Goal: Contribute content: Add original content to the website for others to see

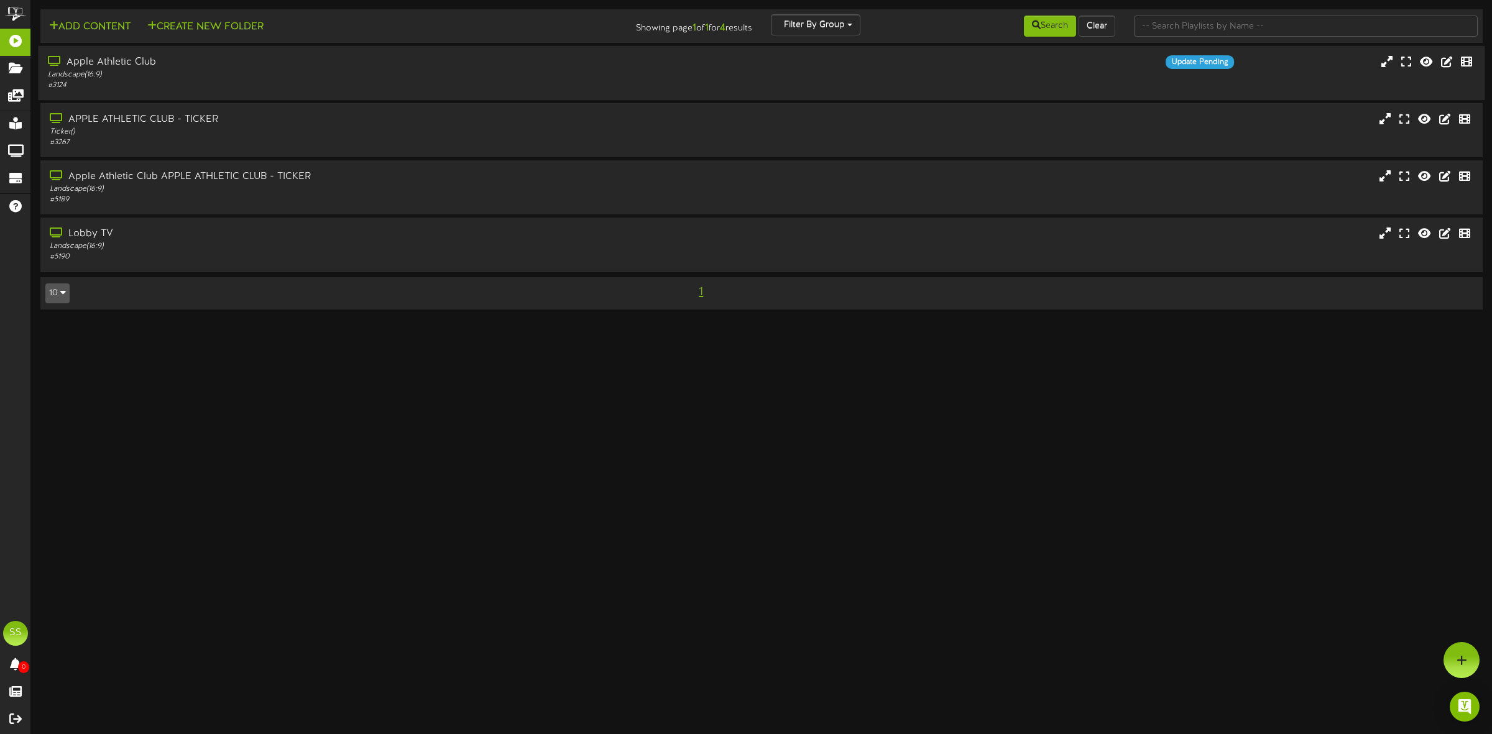
click at [202, 78] on div "Landscape ( 16:9 )" at bounding box center [340, 75] width 584 height 11
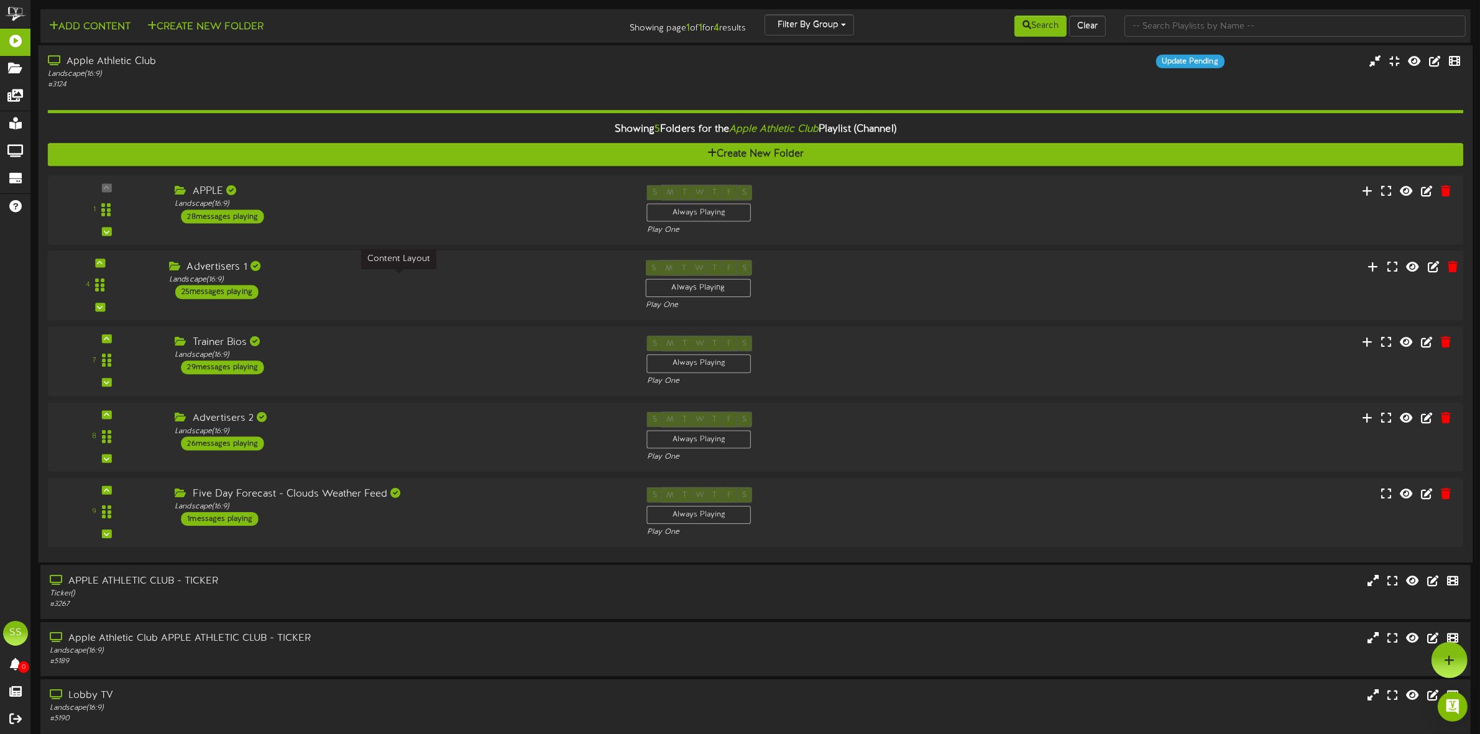
click at [297, 283] on div "Landscape ( 16:9 )" at bounding box center [398, 280] width 458 height 11
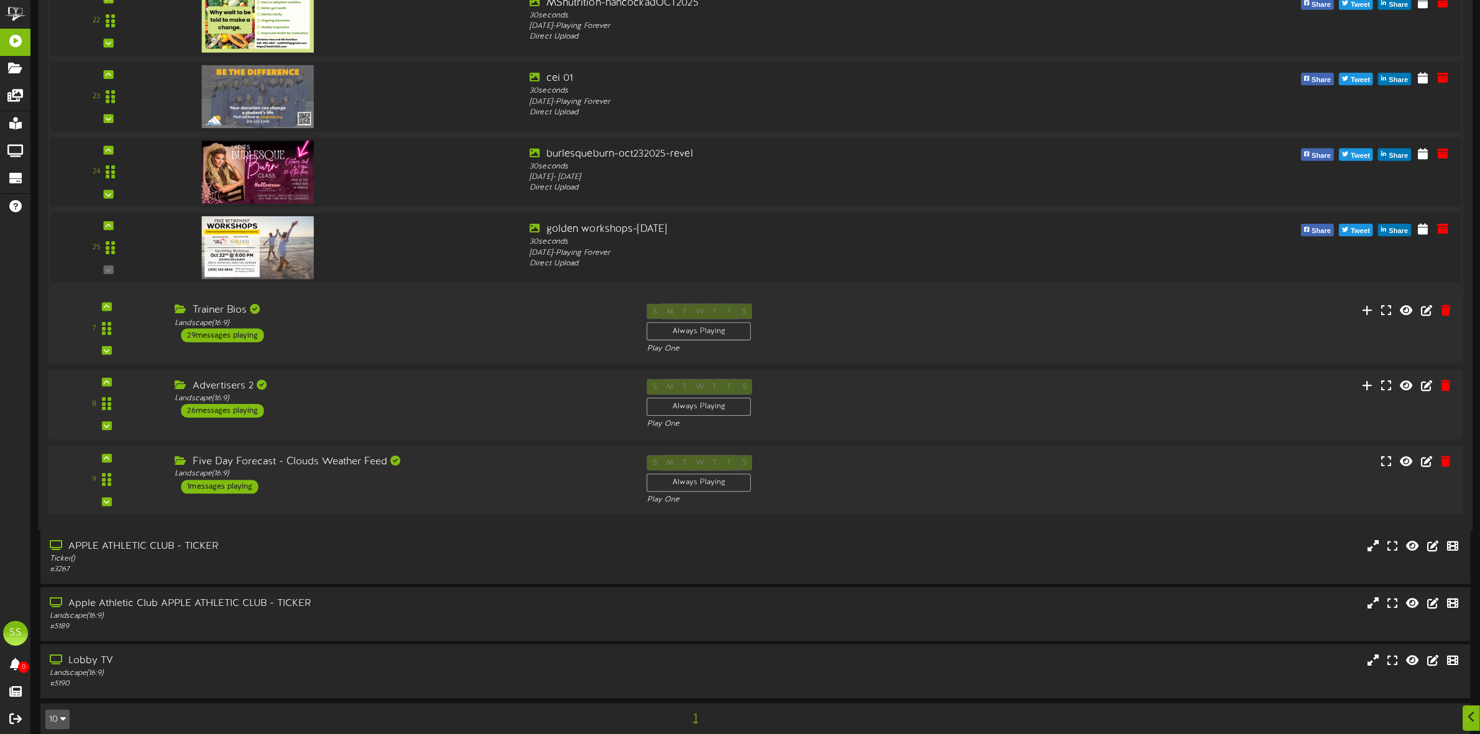
scroll to position [1994, 0]
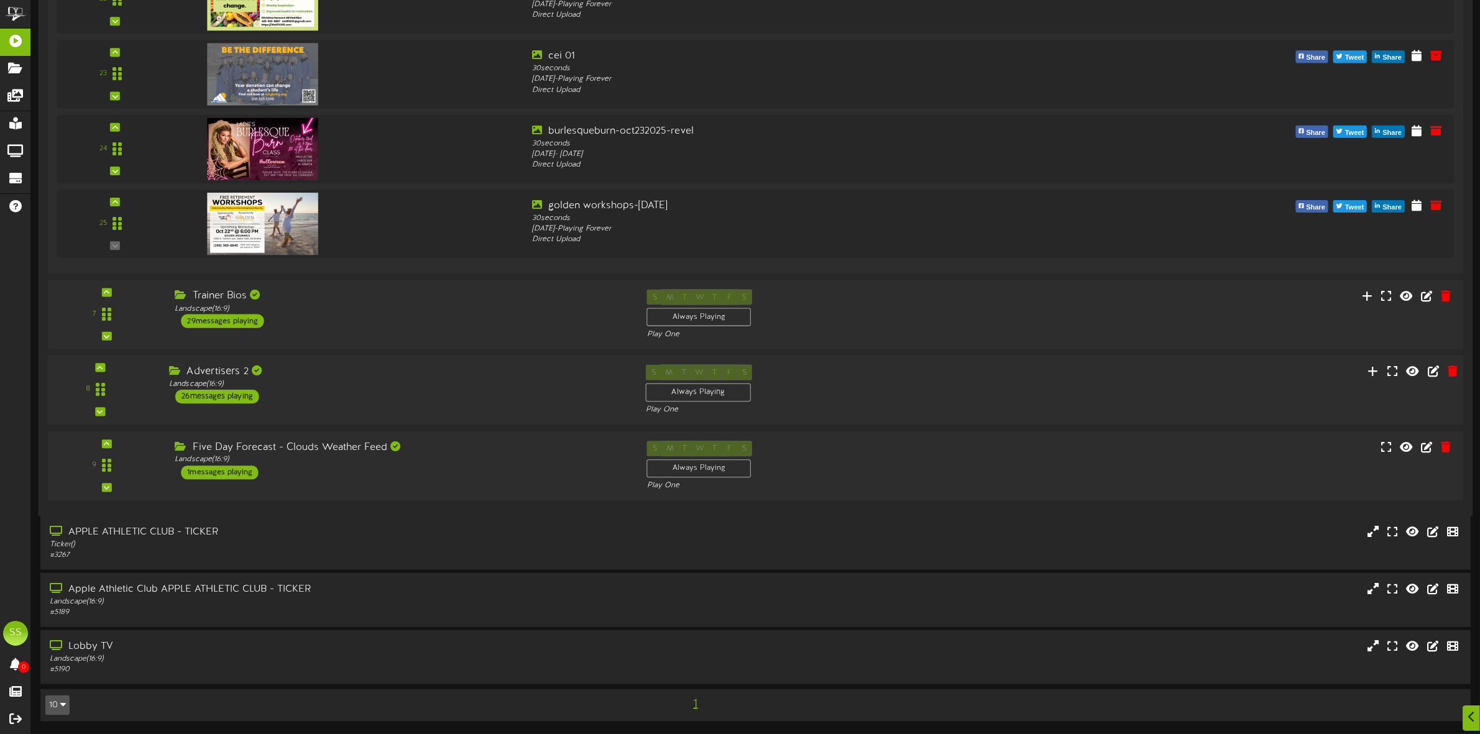
click at [370, 405] on div "8 ( 16:9" at bounding box center [755, 390] width 1431 height 51
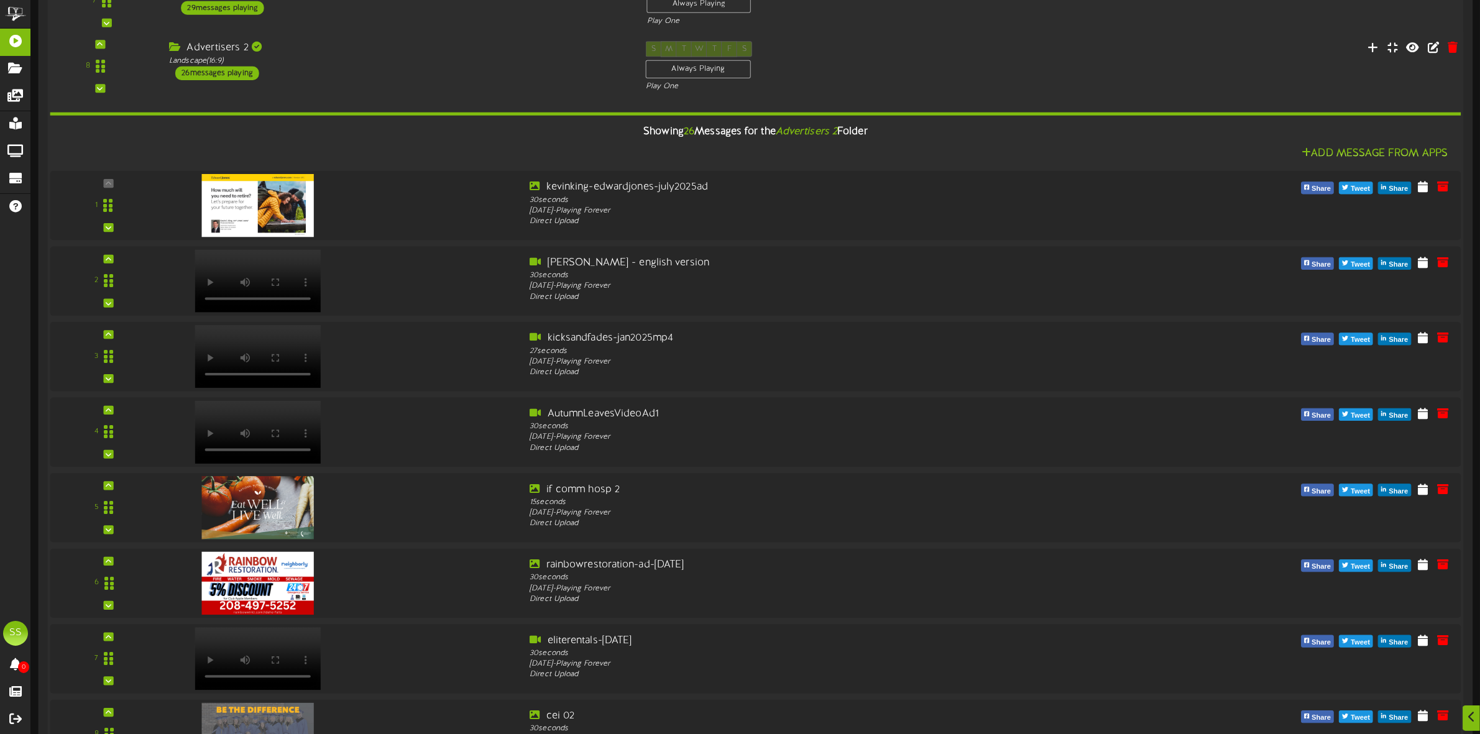
scroll to position [2458, 0]
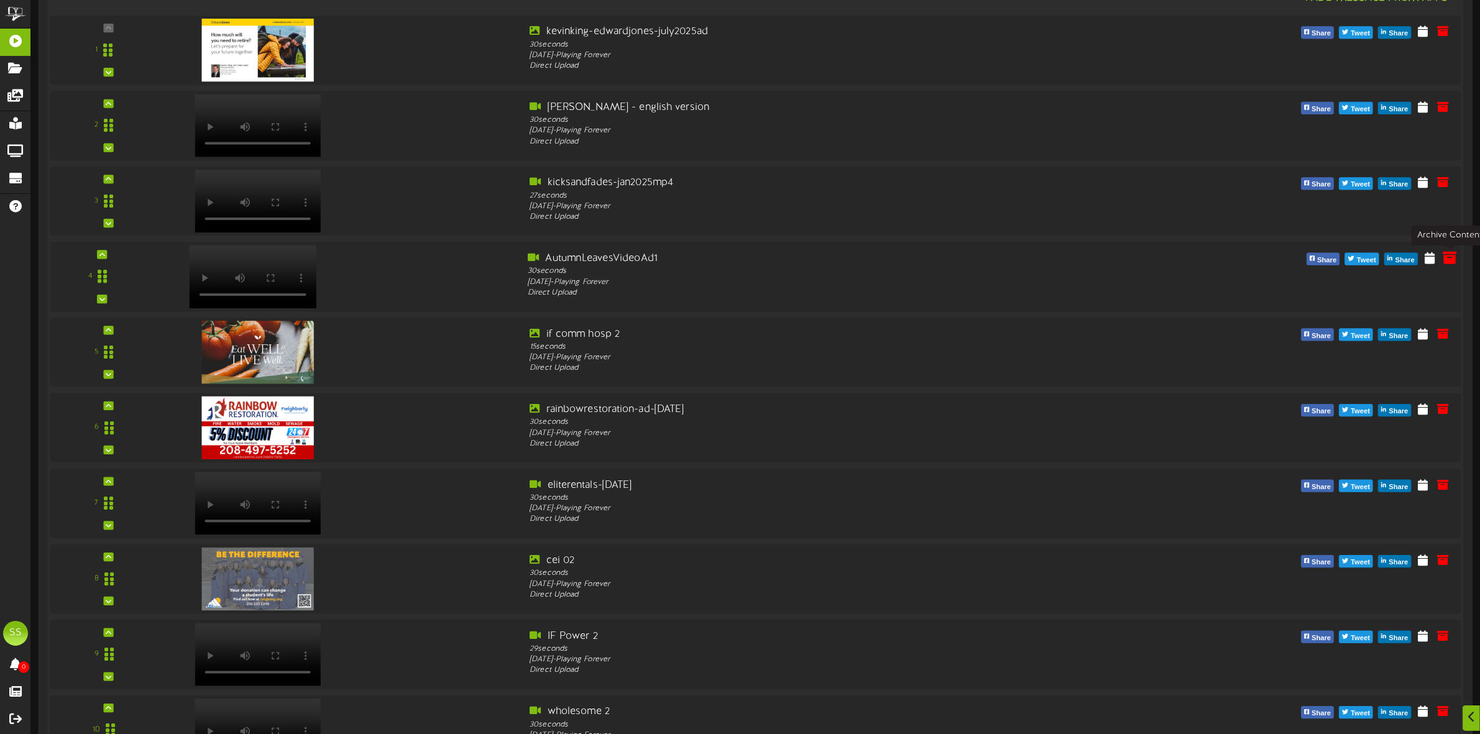
click at [1446, 259] on icon at bounding box center [1450, 258] width 14 height 14
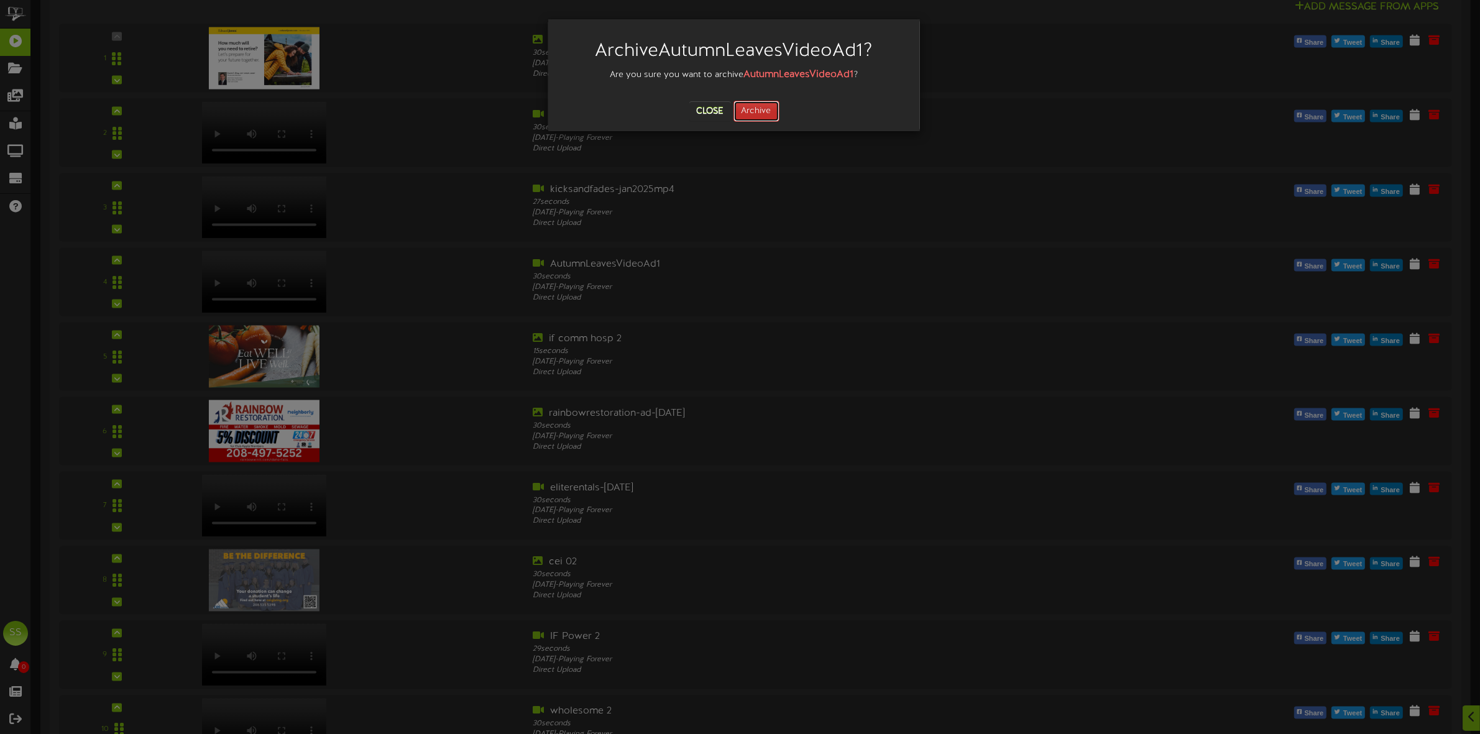
click at [760, 116] on button "Archive" at bounding box center [757, 111] width 46 height 21
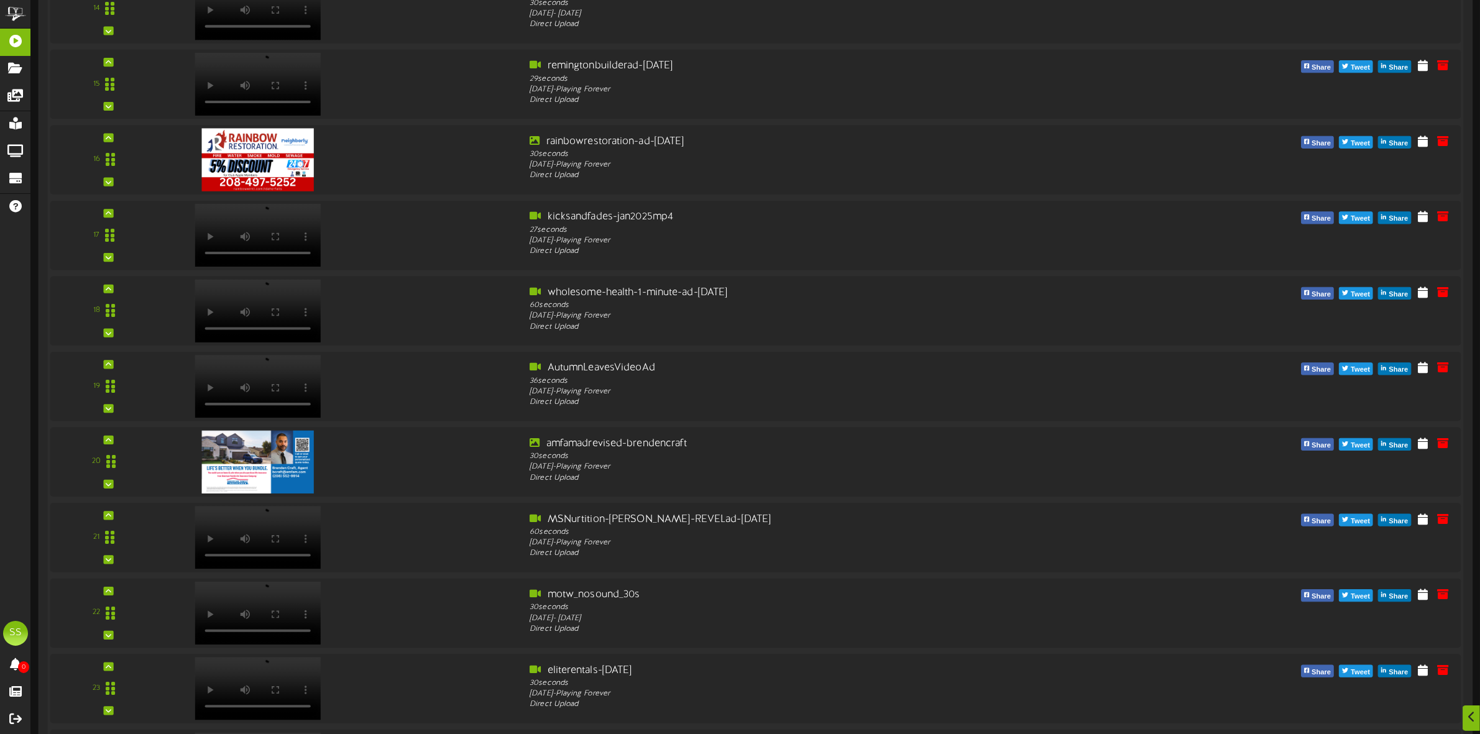
scroll to position [3430, 0]
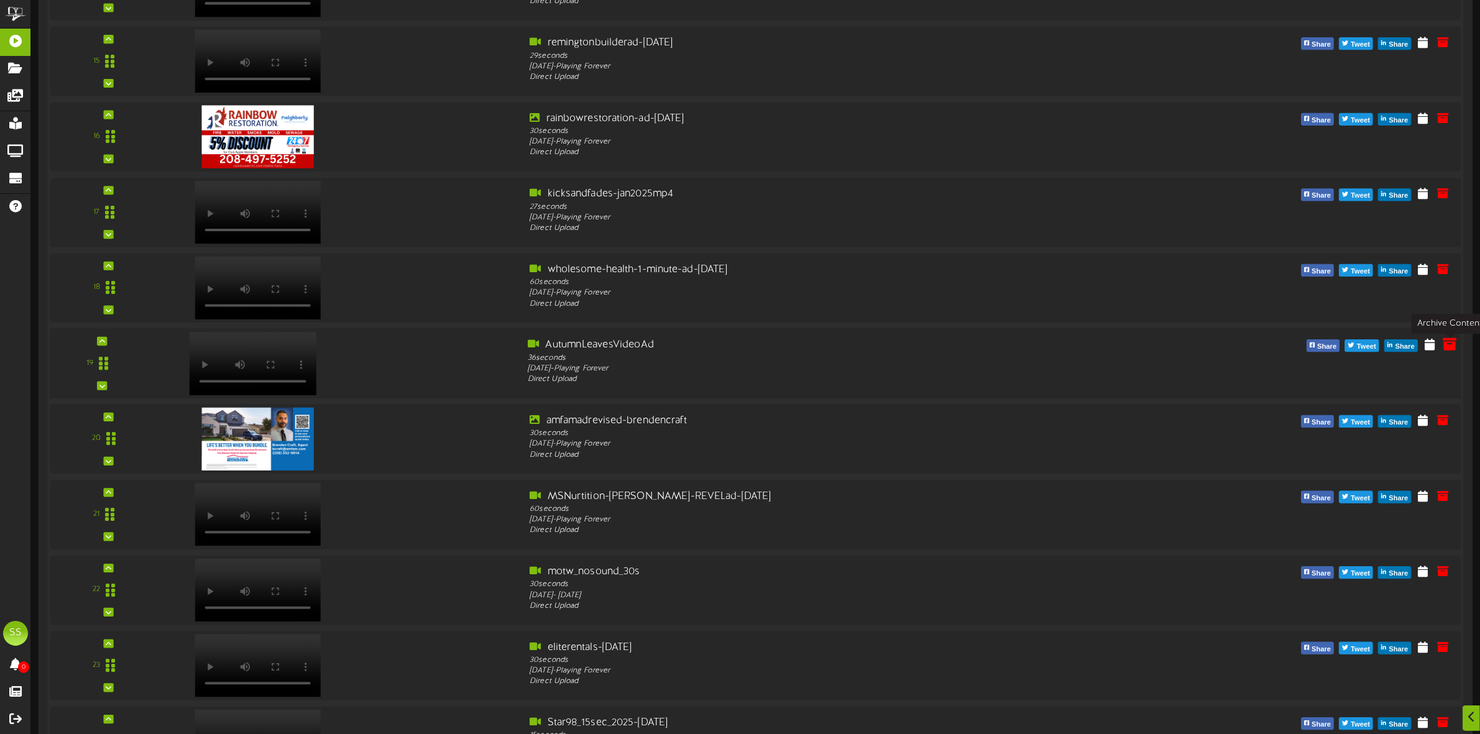
click at [1449, 348] on icon at bounding box center [1450, 344] width 14 height 14
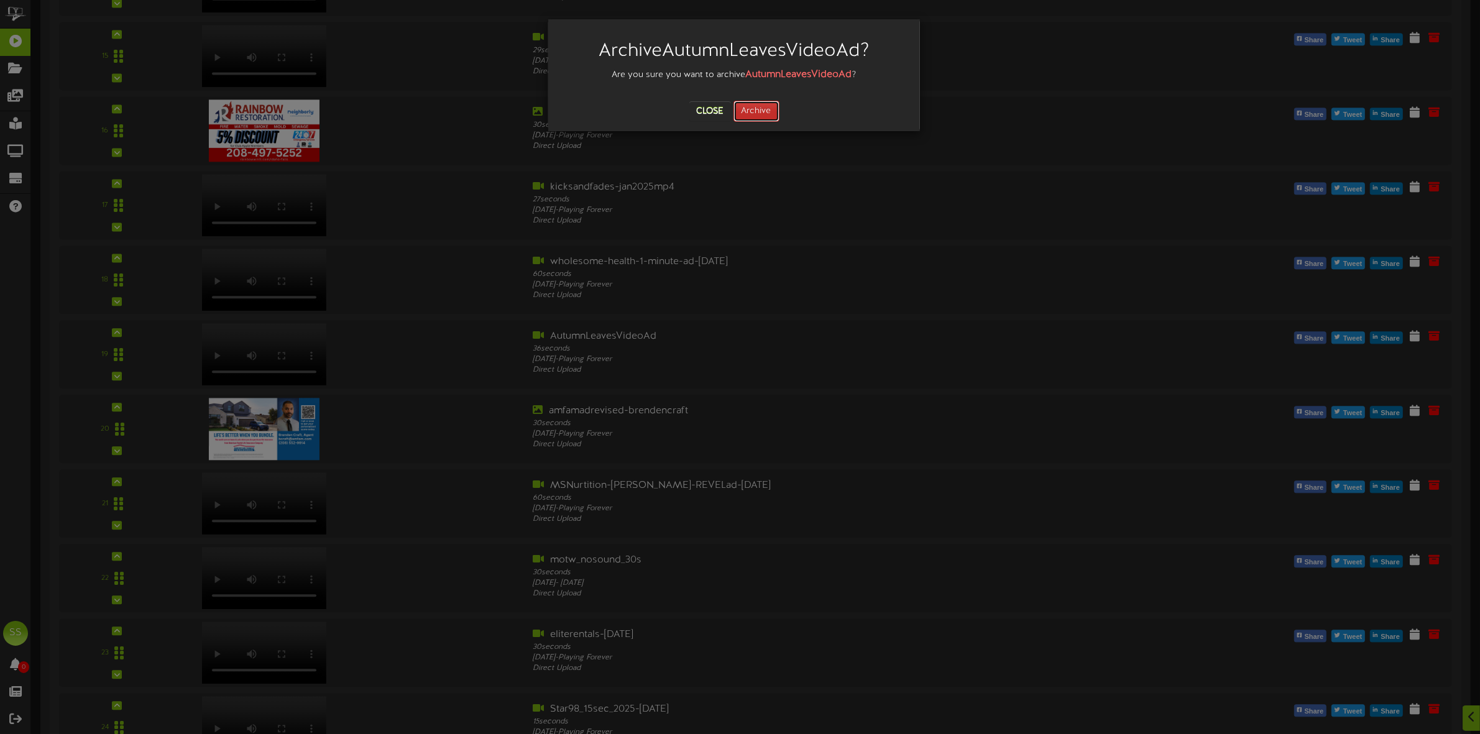
click at [765, 111] on button "Archive" at bounding box center [757, 111] width 46 height 21
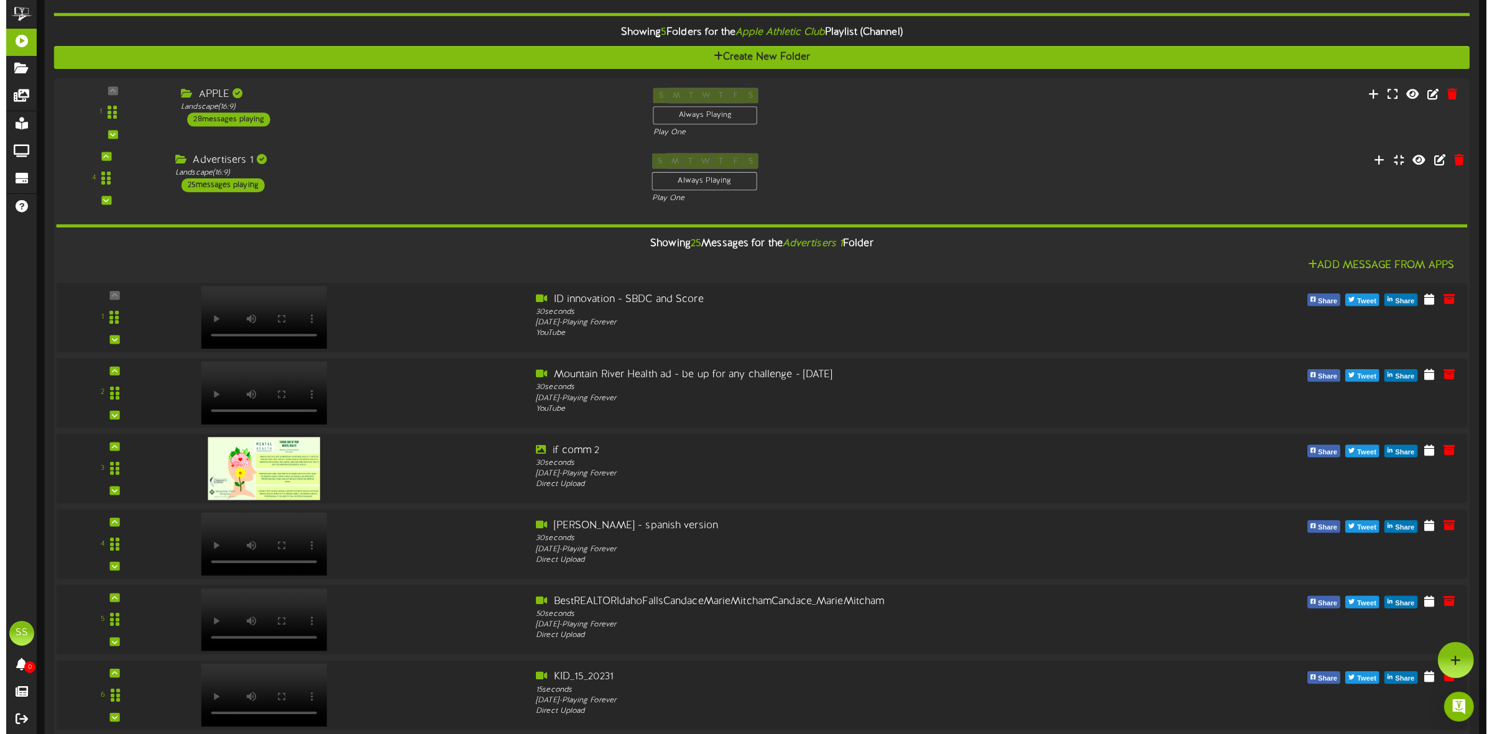
scroll to position [0, 0]
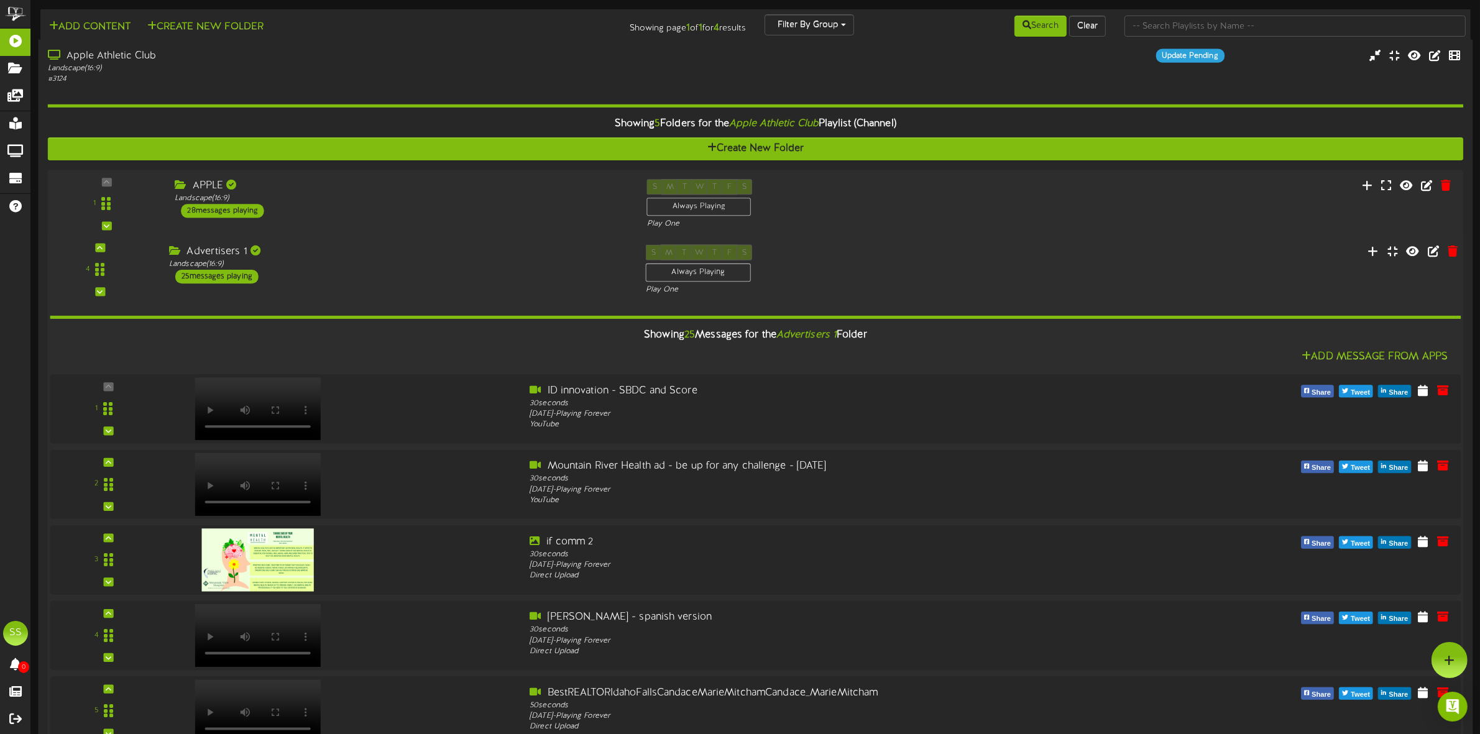
click at [331, 275] on div "Advertisers 1 Landscape ( 16:9 ) 25 messages playing" at bounding box center [398, 264] width 477 height 39
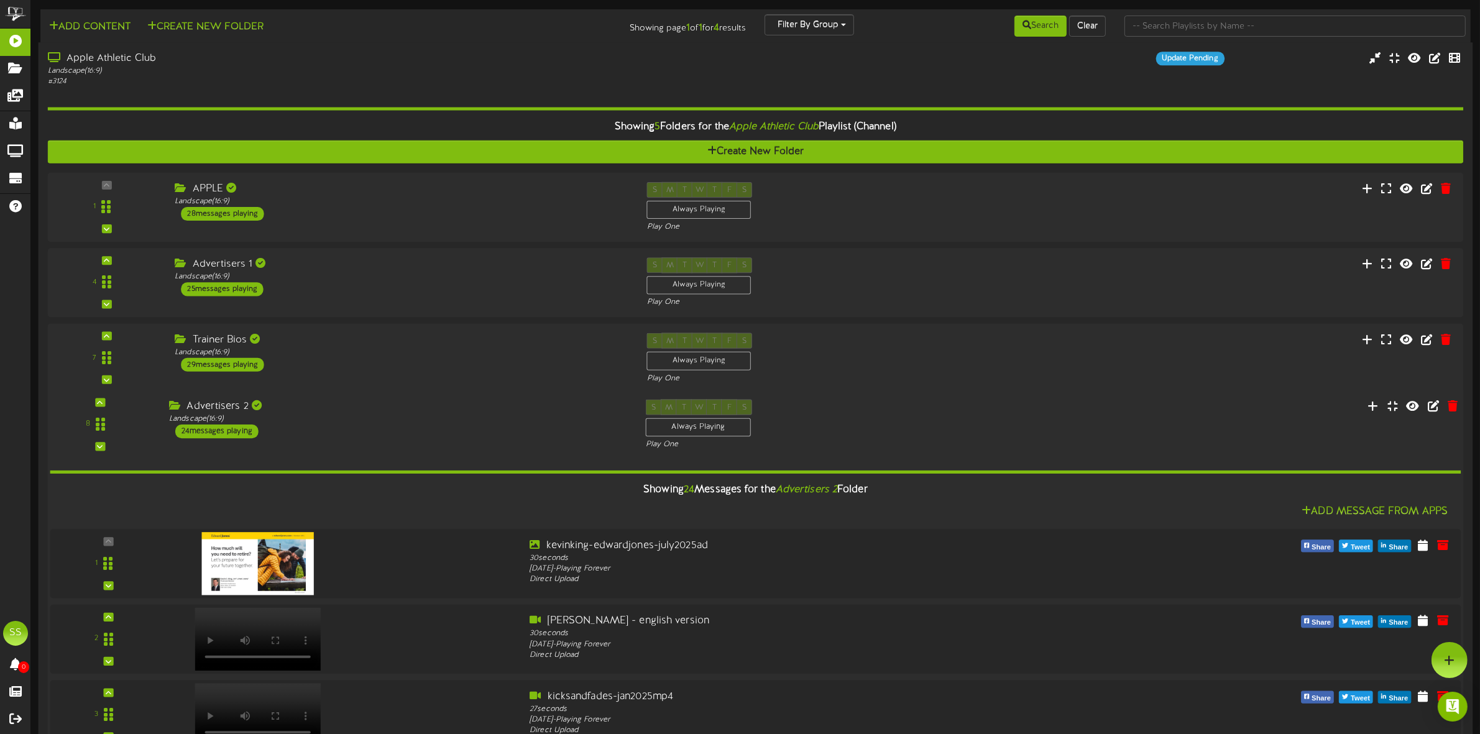
click at [325, 432] on div "Advertisers 2 Landscape ( 16:9 ) 24 messages playing" at bounding box center [398, 418] width 477 height 39
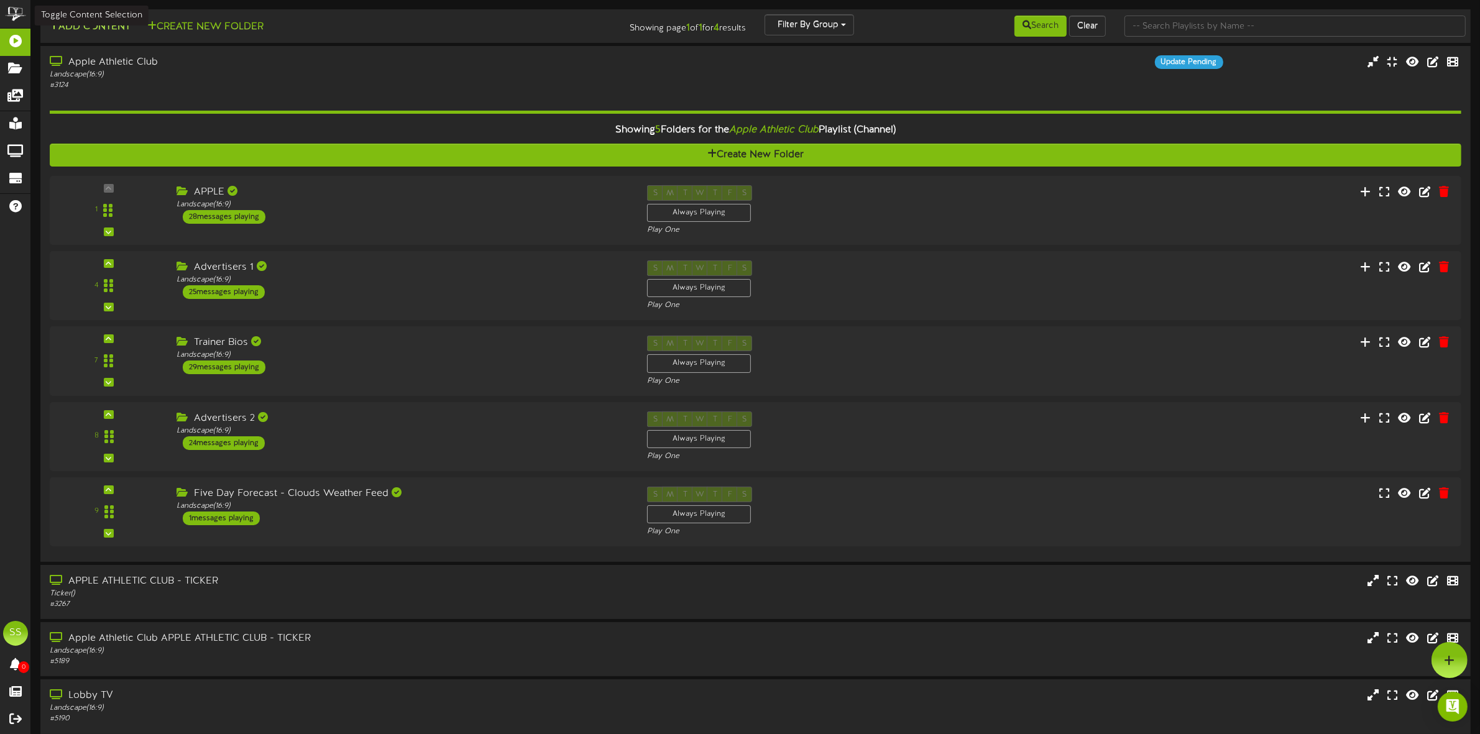
click at [114, 29] on button "Add Content" at bounding box center [89, 27] width 89 height 16
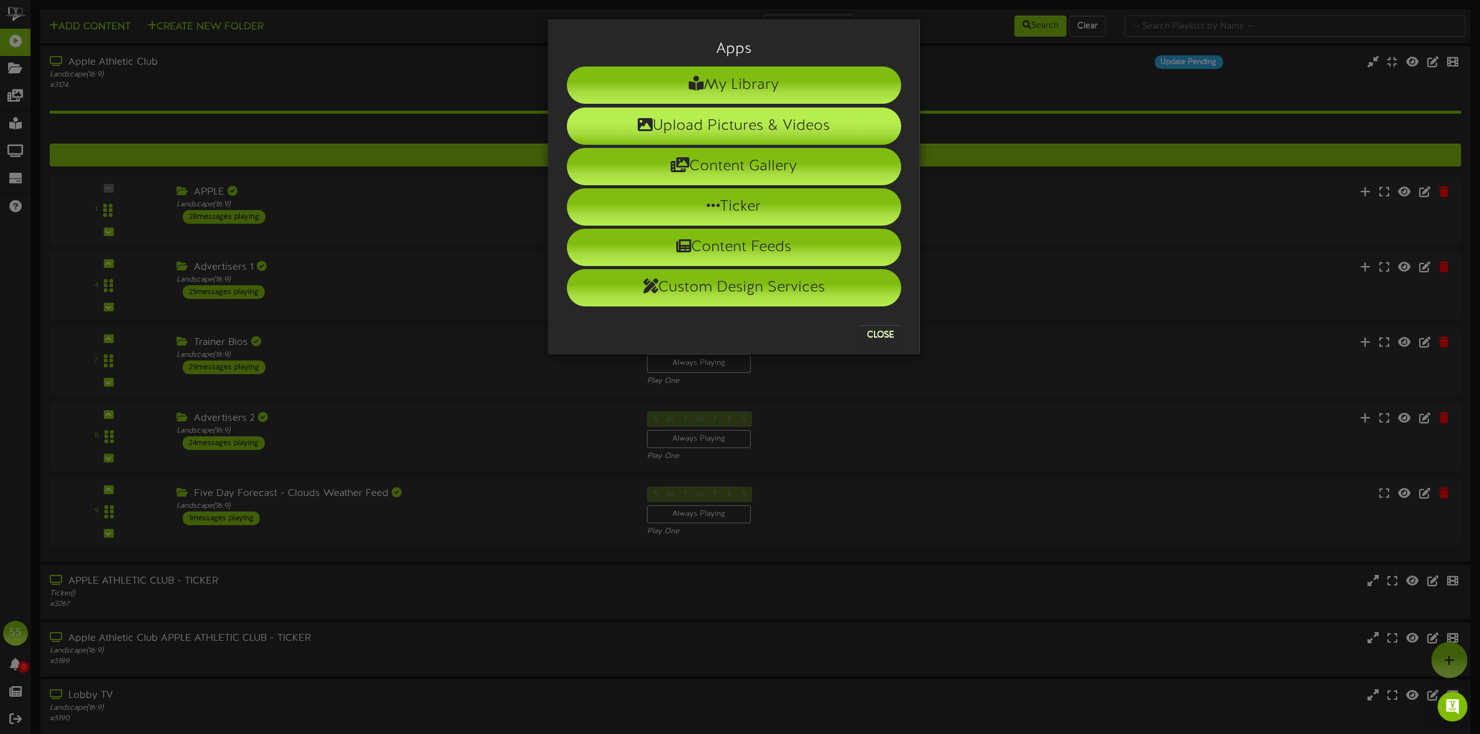
click at [719, 125] on li "Upload Pictures & Videos" at bounding box center [734, 126] width 335 height 37
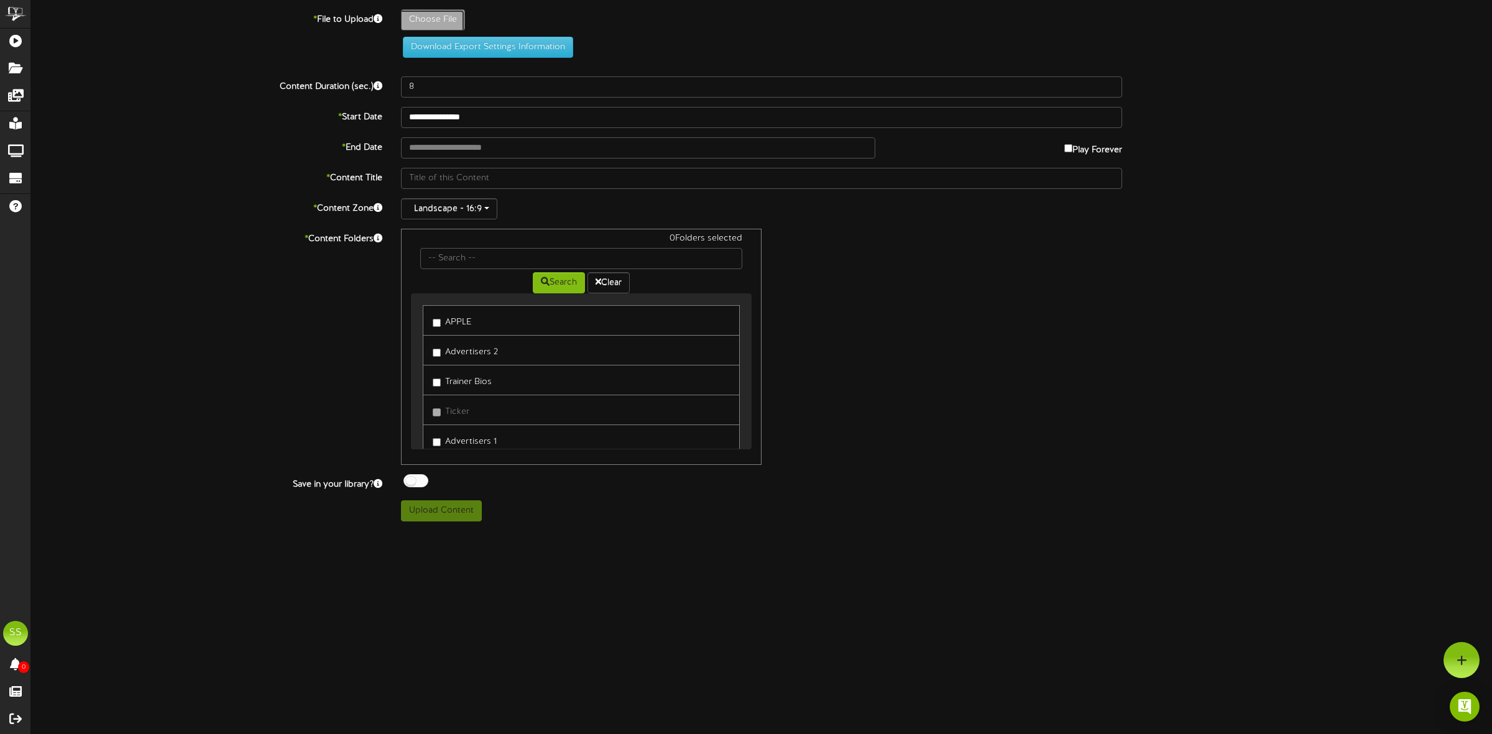
type input "**********"
type input "AutumnLeavesPsychiatryAboutUsAd-oct2025a"
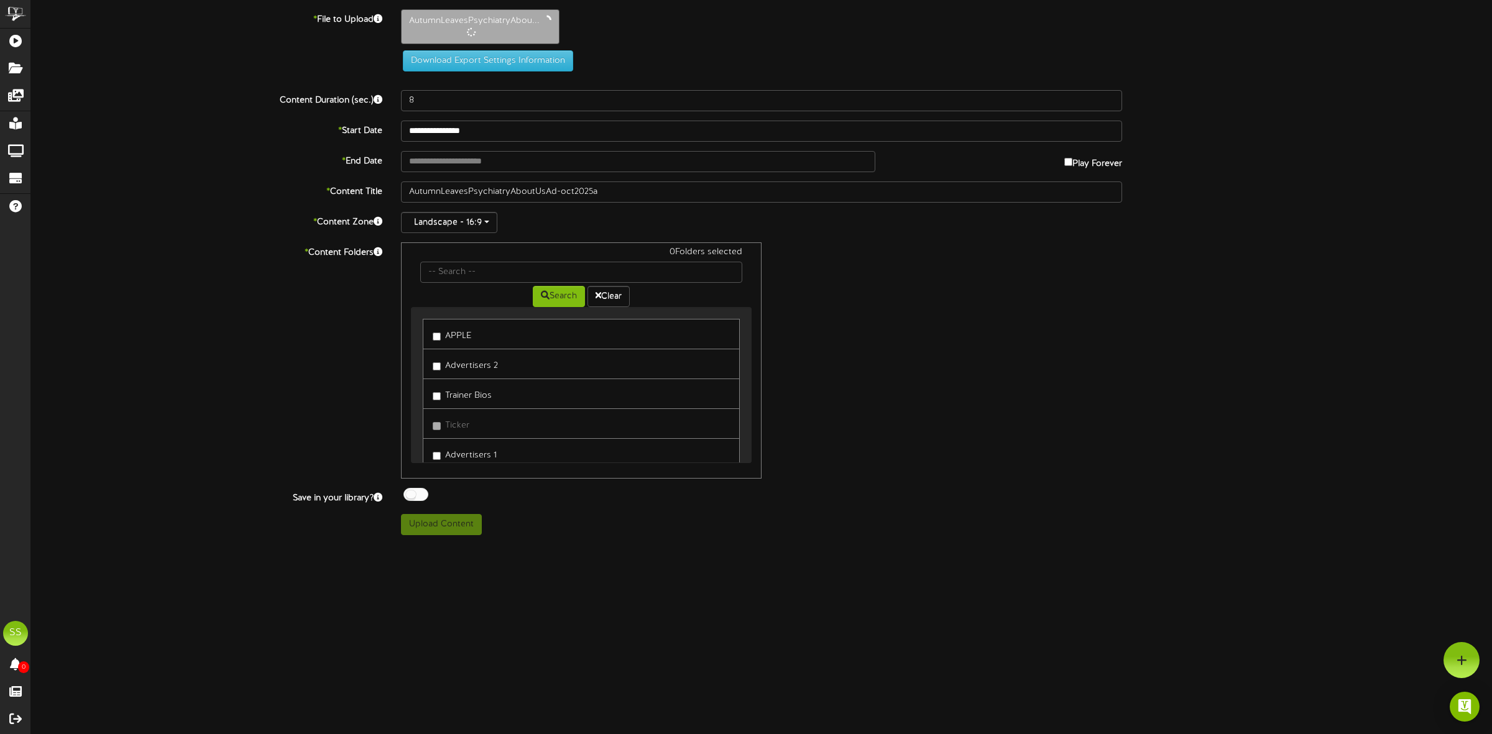
click at [464, 367] on label "Advertisers 2" at bounding box center [465, 364] width 65 height 17
click at [418, 495] on div at bounding box center [416, 494] width 25 height 13
type input "29"
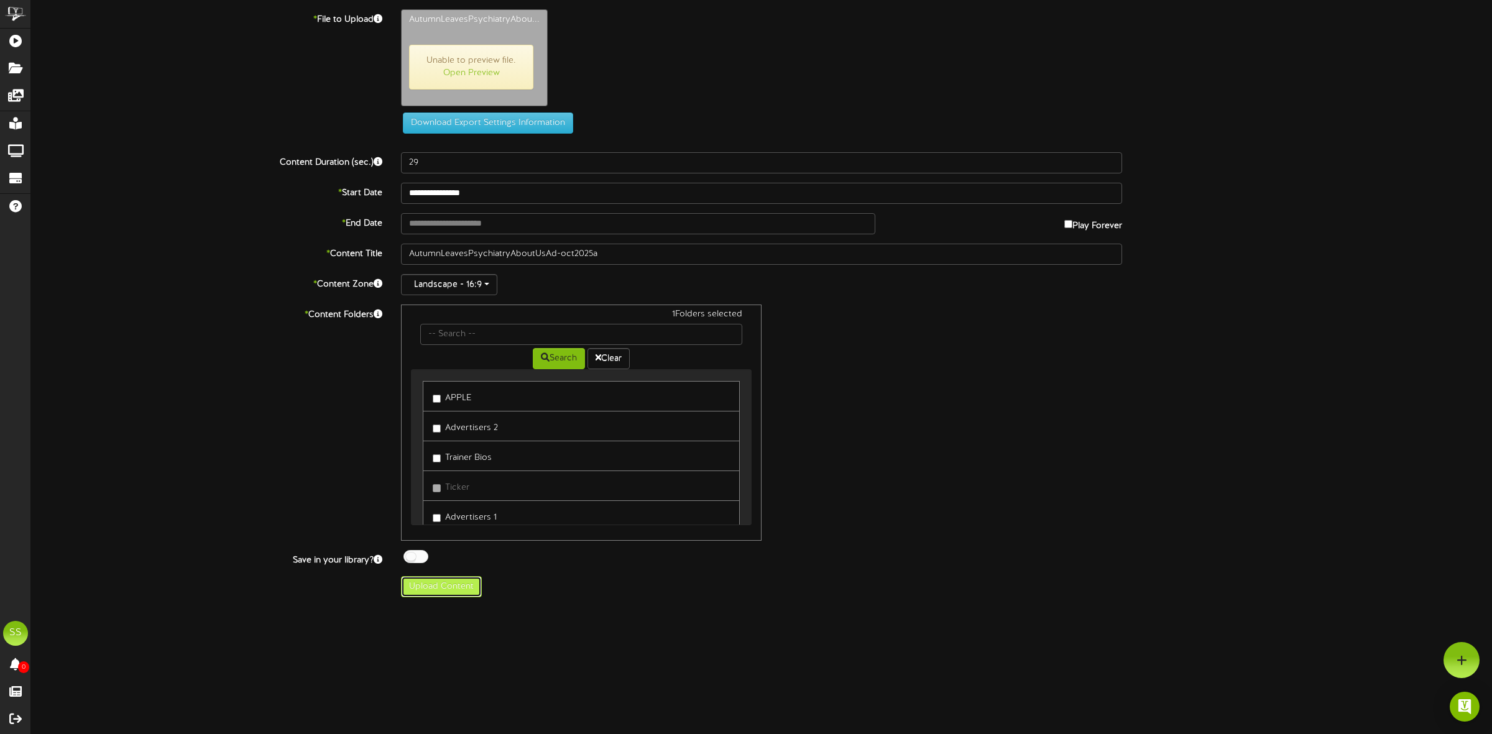
click at [461, 588] on button "Upload Content" at bounding box center [441, 586] width 81 height 21
type input "**********"
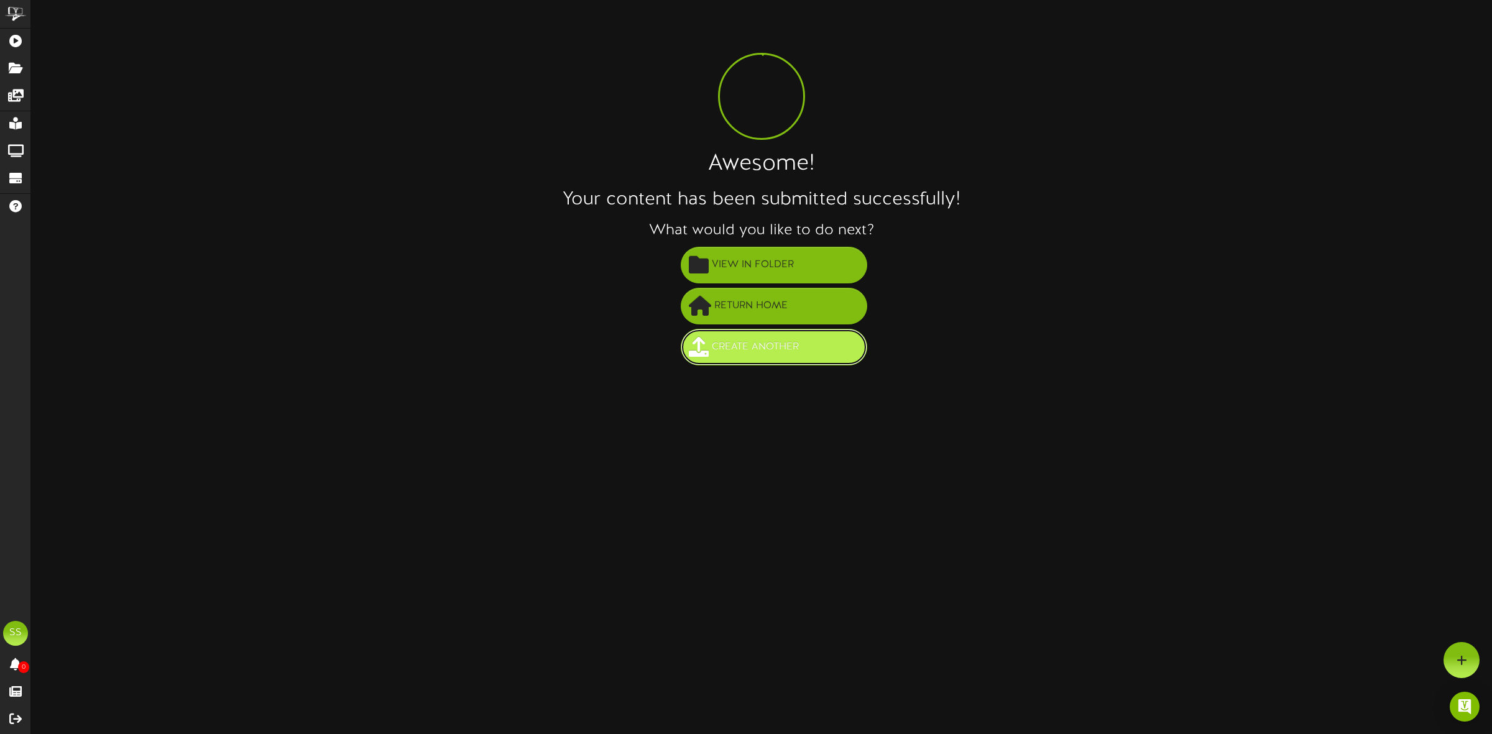
click at [762, 343] on span "Create Another" at bounding box center [755, 347] width 93 height 21
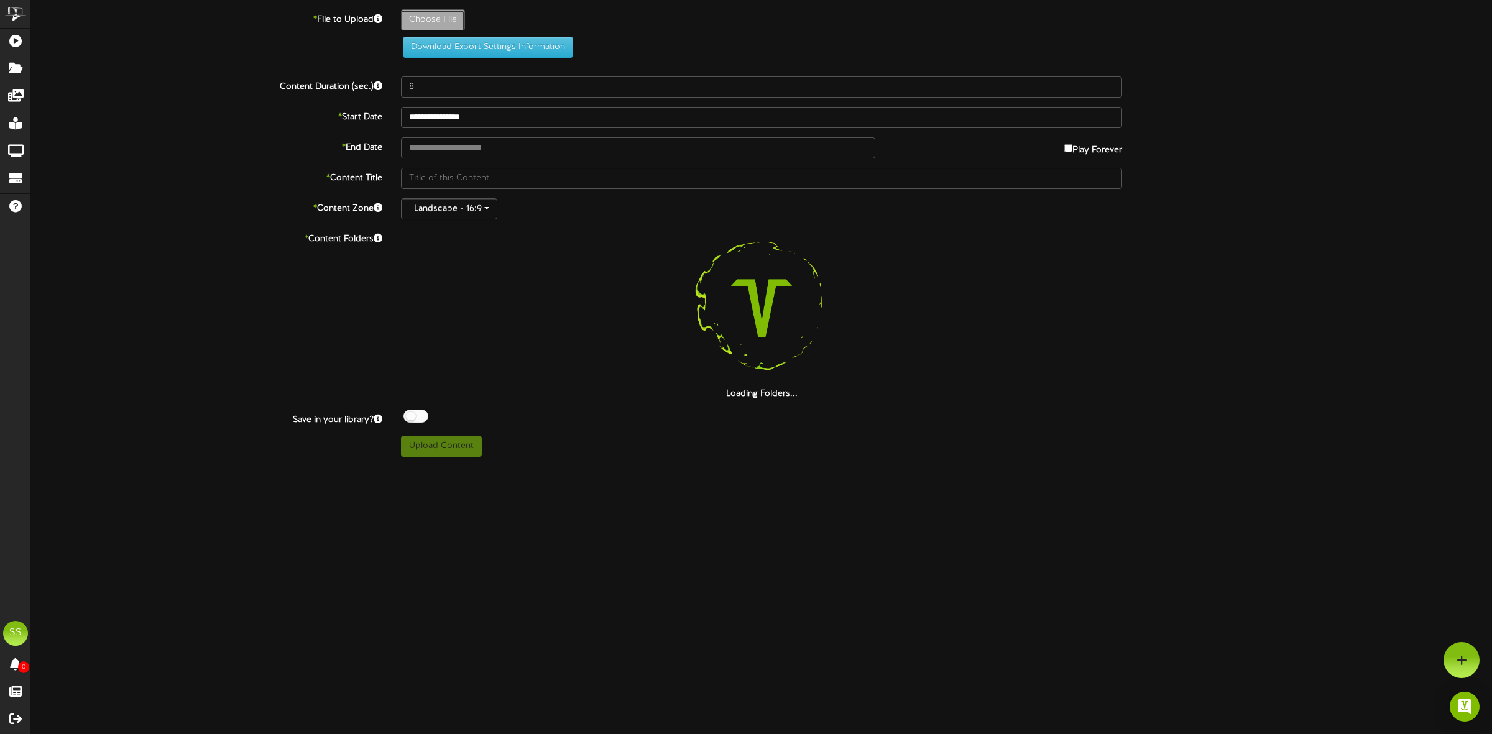
type input "**********"
type input "AutumnLeavesPsychiatryAboutUsAd-oct2025b"
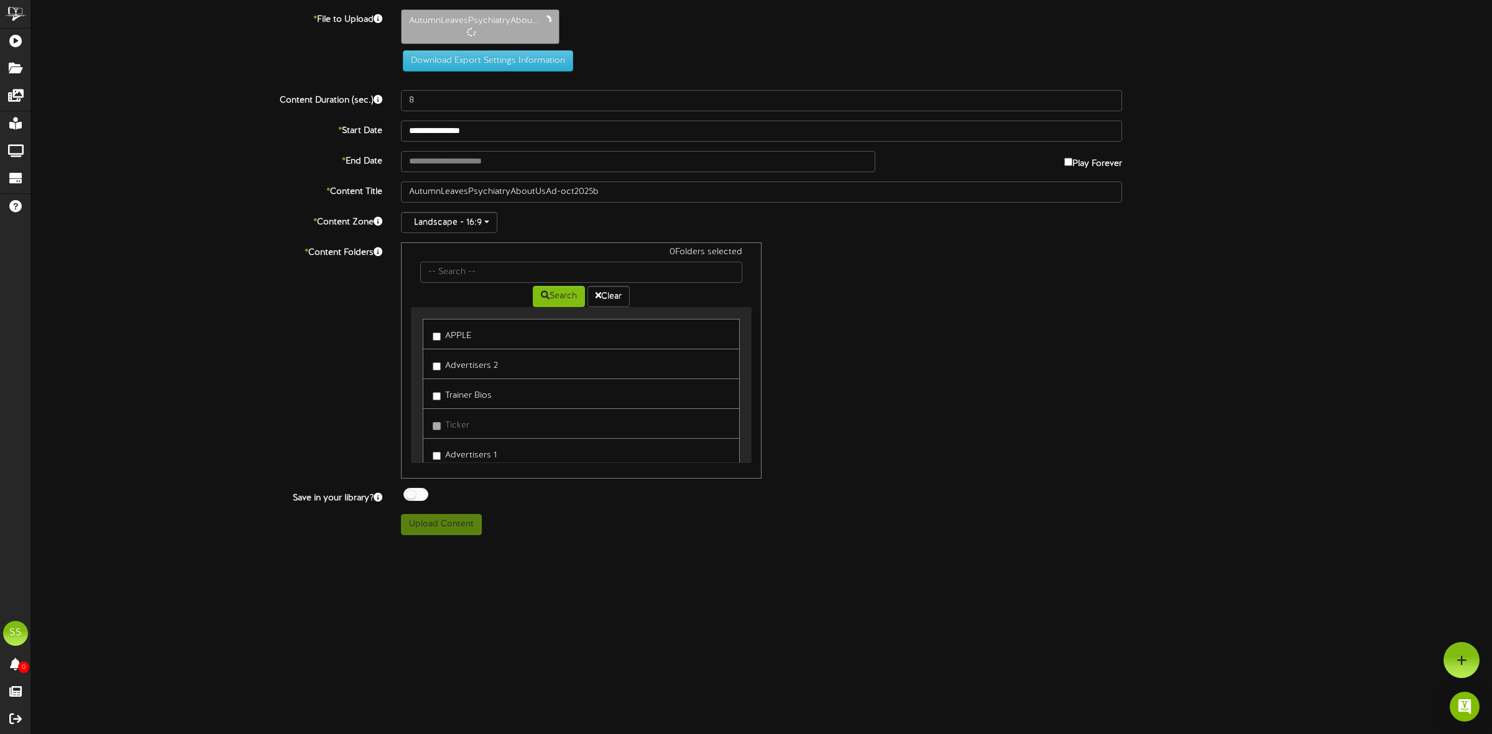
click at [461, 367] on label "Advertisers 2" at bounding box center [465, 364] width 65 height 17
click at [423, 497] on div at bounding box center [416, 494] width 25 height 13
type input "30"
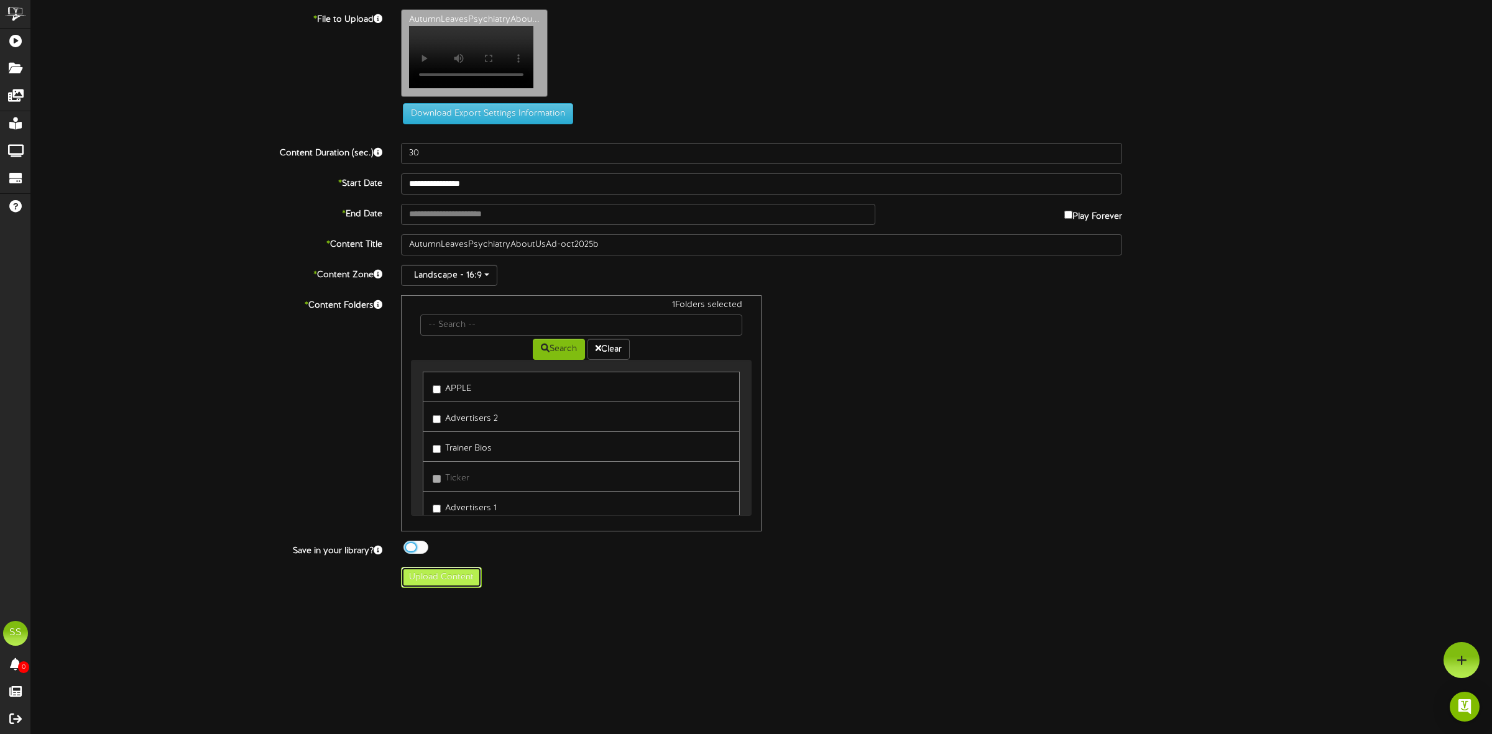
click at [458, 588] on button "Upload Content" at bounding box center [441, 577] width 81 height 21
type input "**********"
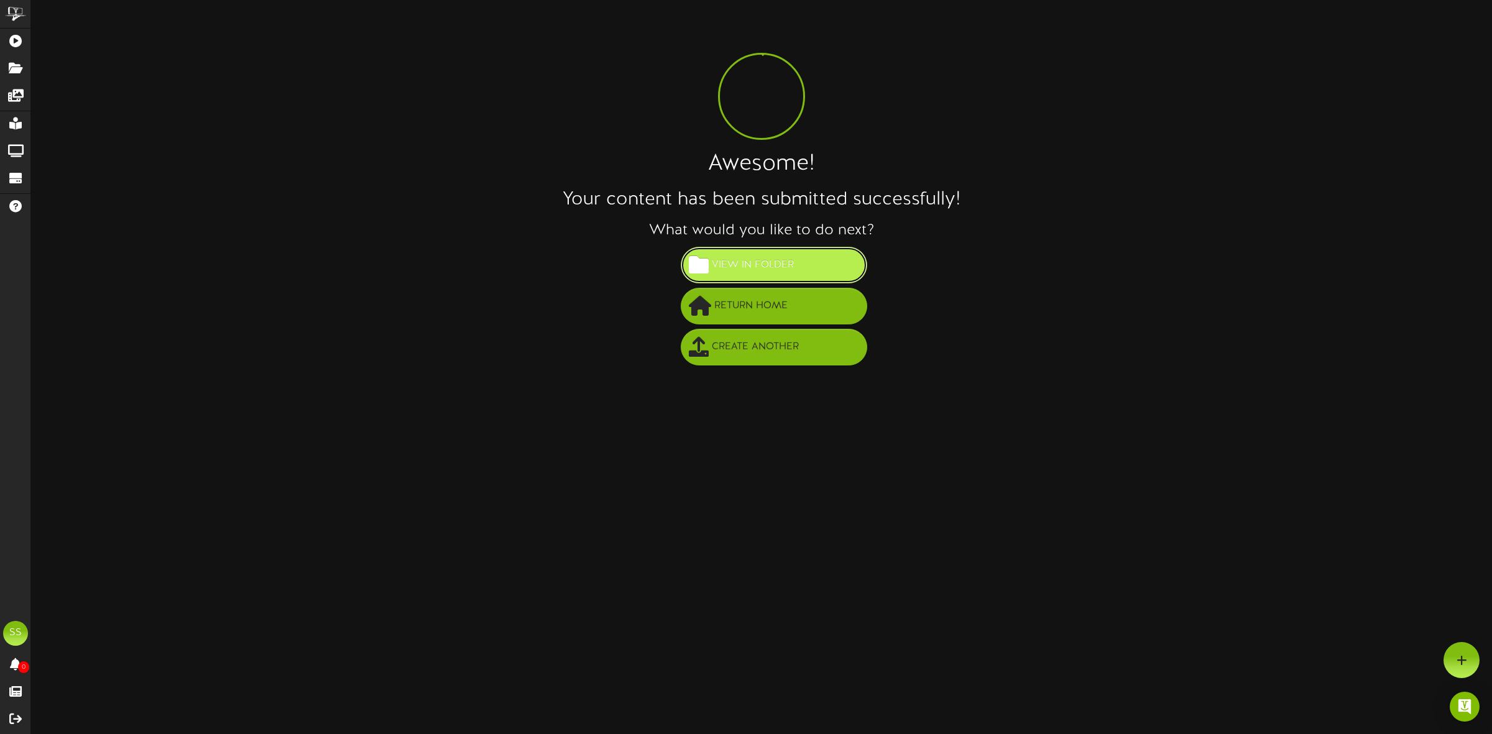
click at [734, 272] on span "View in Folder" at bounding box center [753, 265] width 88 height 21
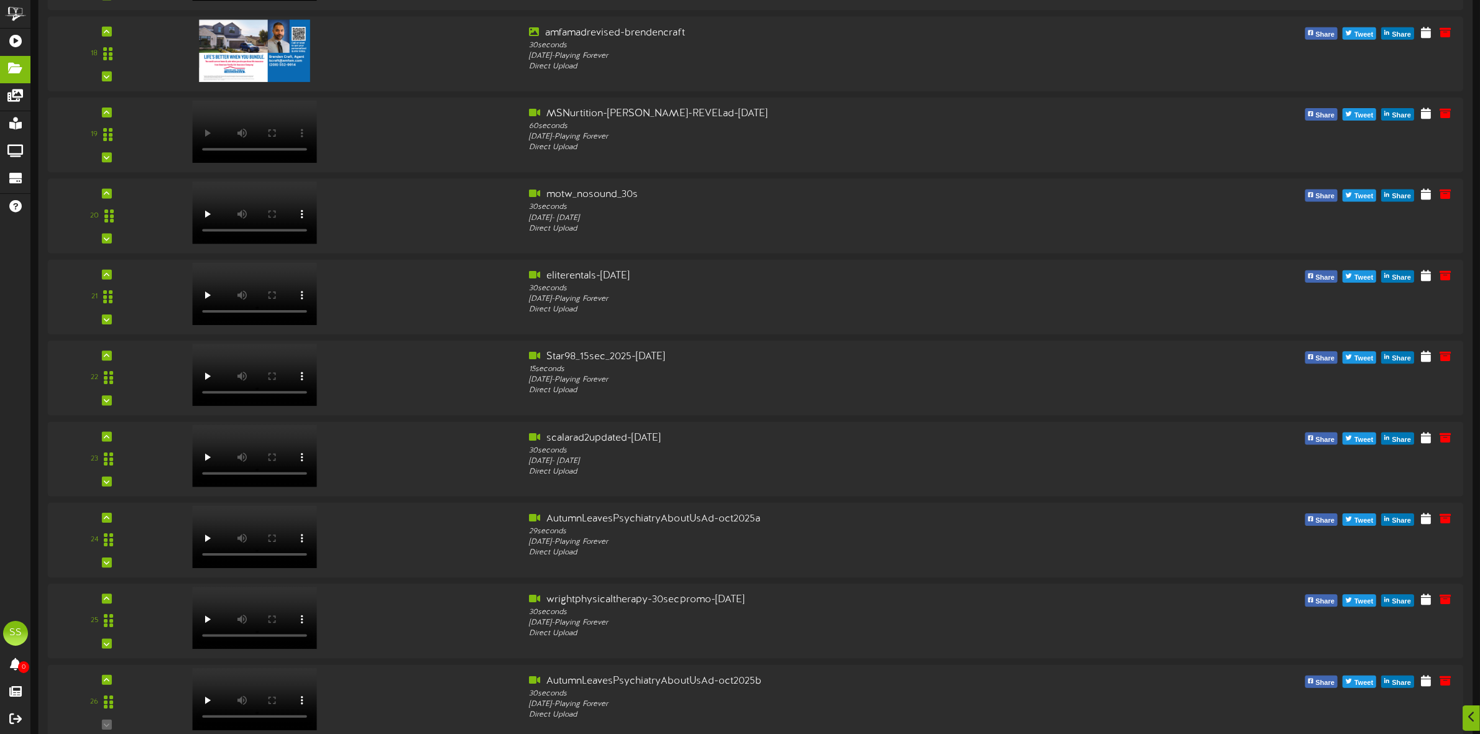
scroll to position [1572, 0]
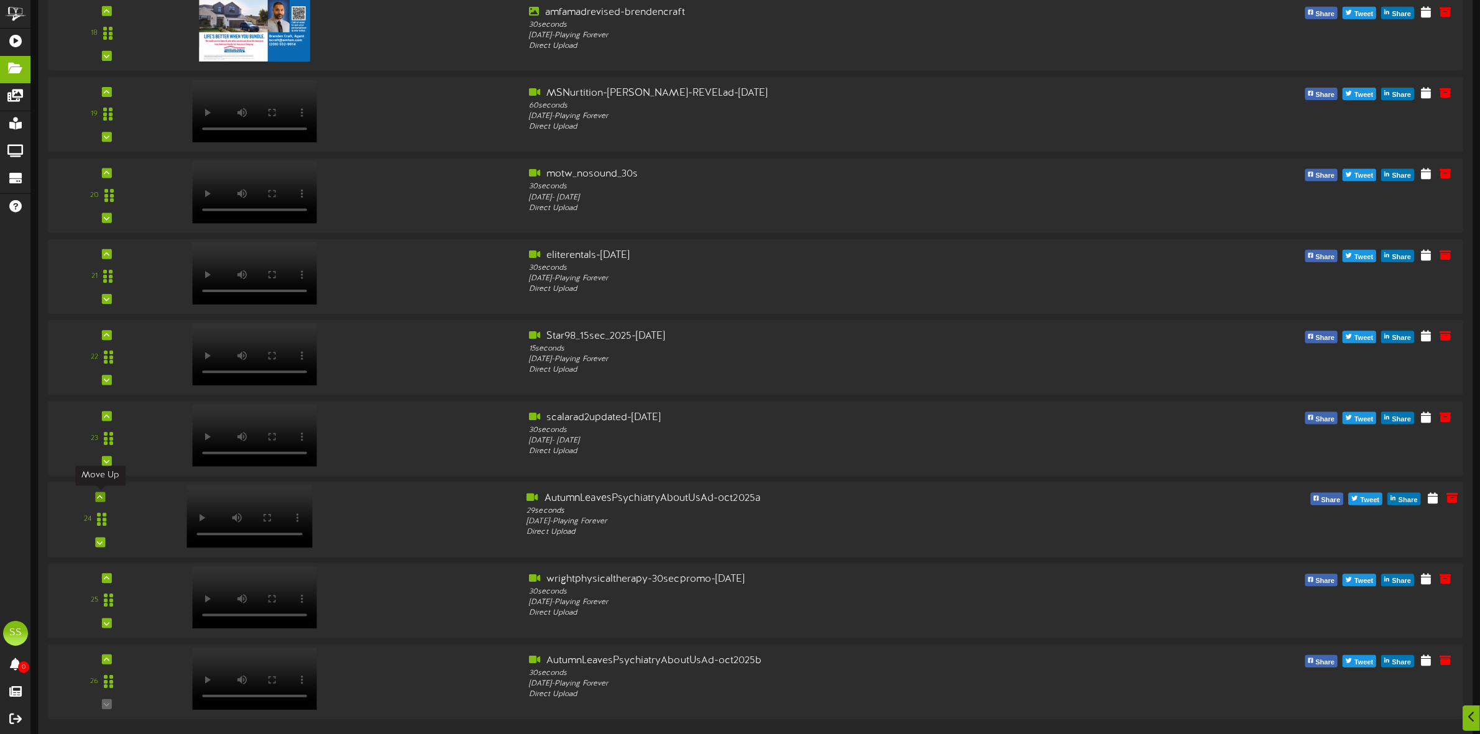
click at [98, 496] on icon at bounding box center [101, 497] width 6 height 6
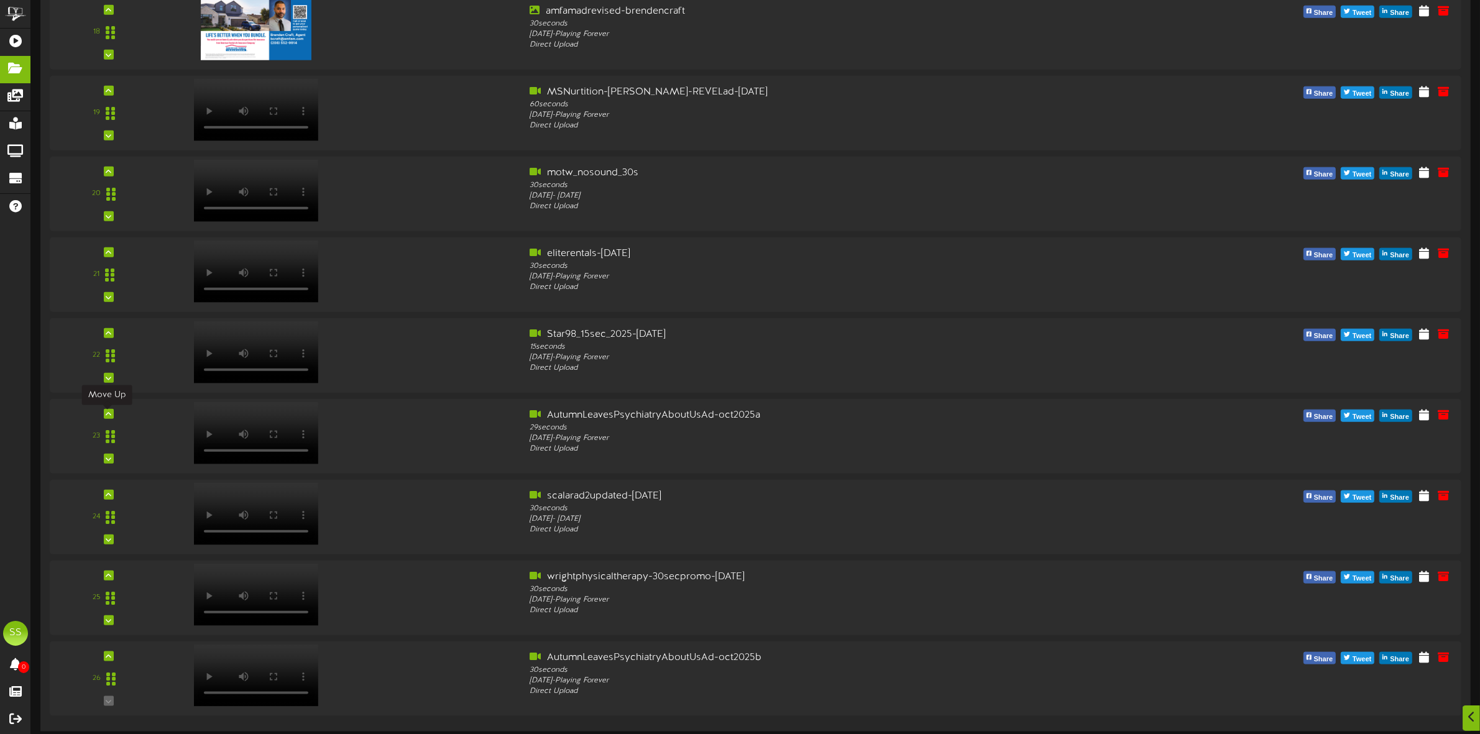
click at [104, 418] on div at bounding box center [109, 414] width 10 height 10
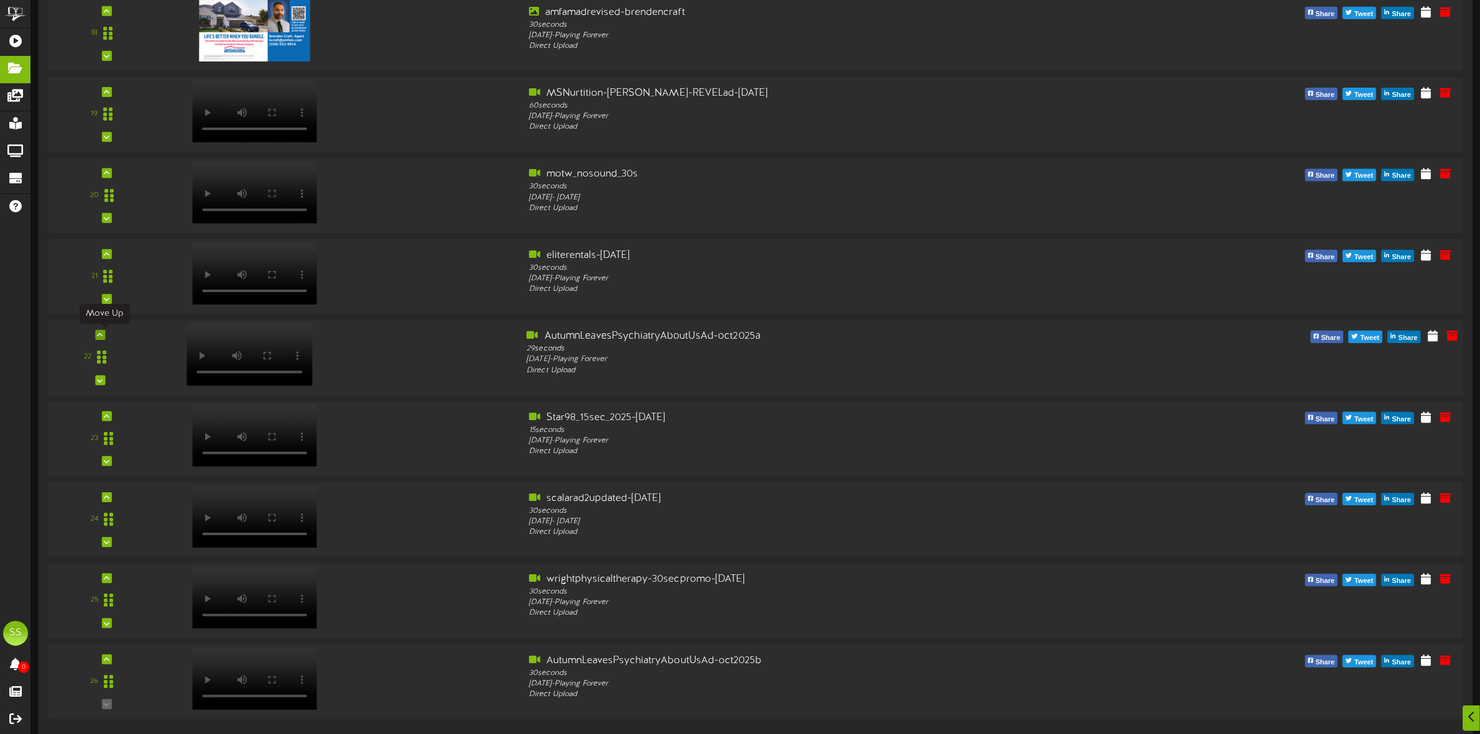
click at [98, 338] on icon at bounding box center [101, 335] width 6 height 6
click at [103, 256] on icon at bounding box center [101, 254] width 6 height 6
click at [101, 173] on icon at bounding box center [101, 173] width 6 height 6
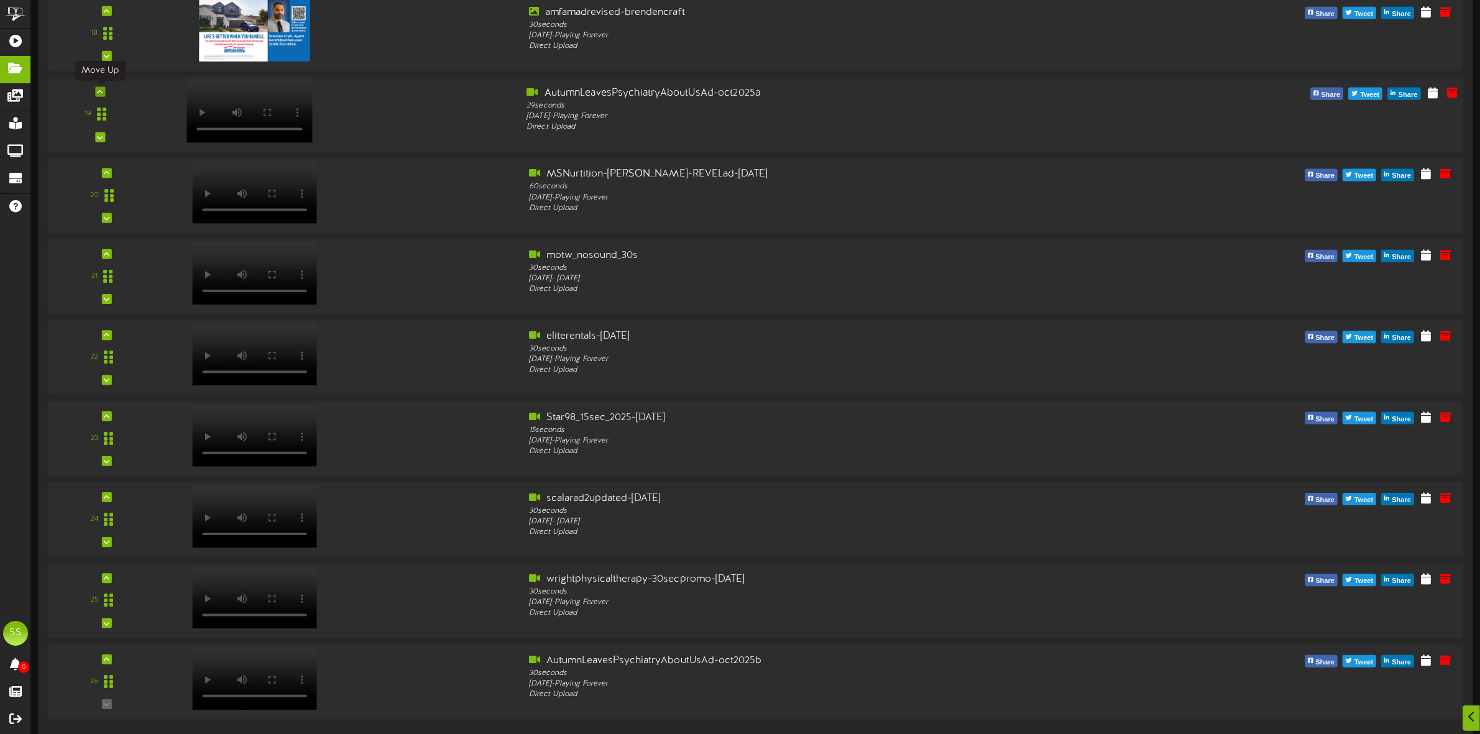
click at [98, 91] on icon at bounding box center [101, 92] width 6 height 6
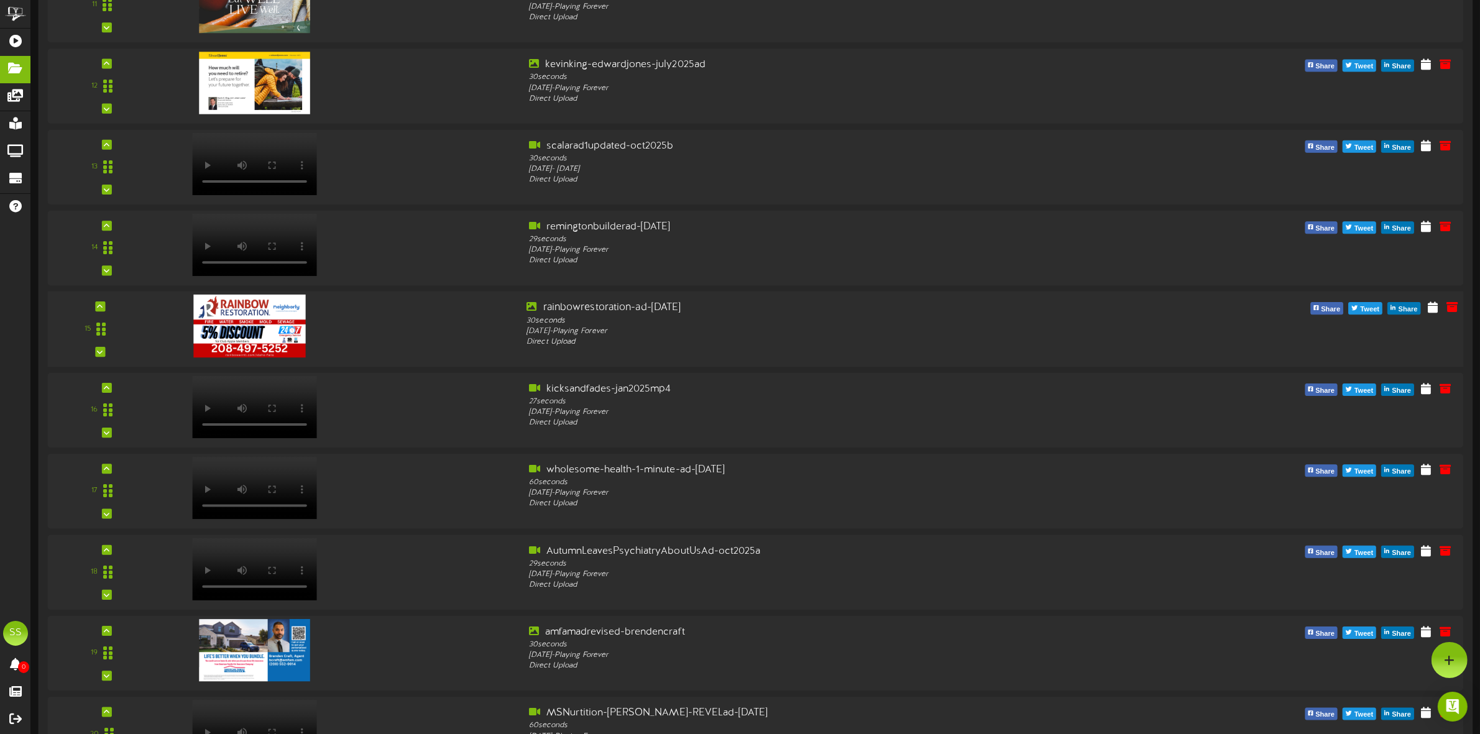
scroll to position [1025, 0]
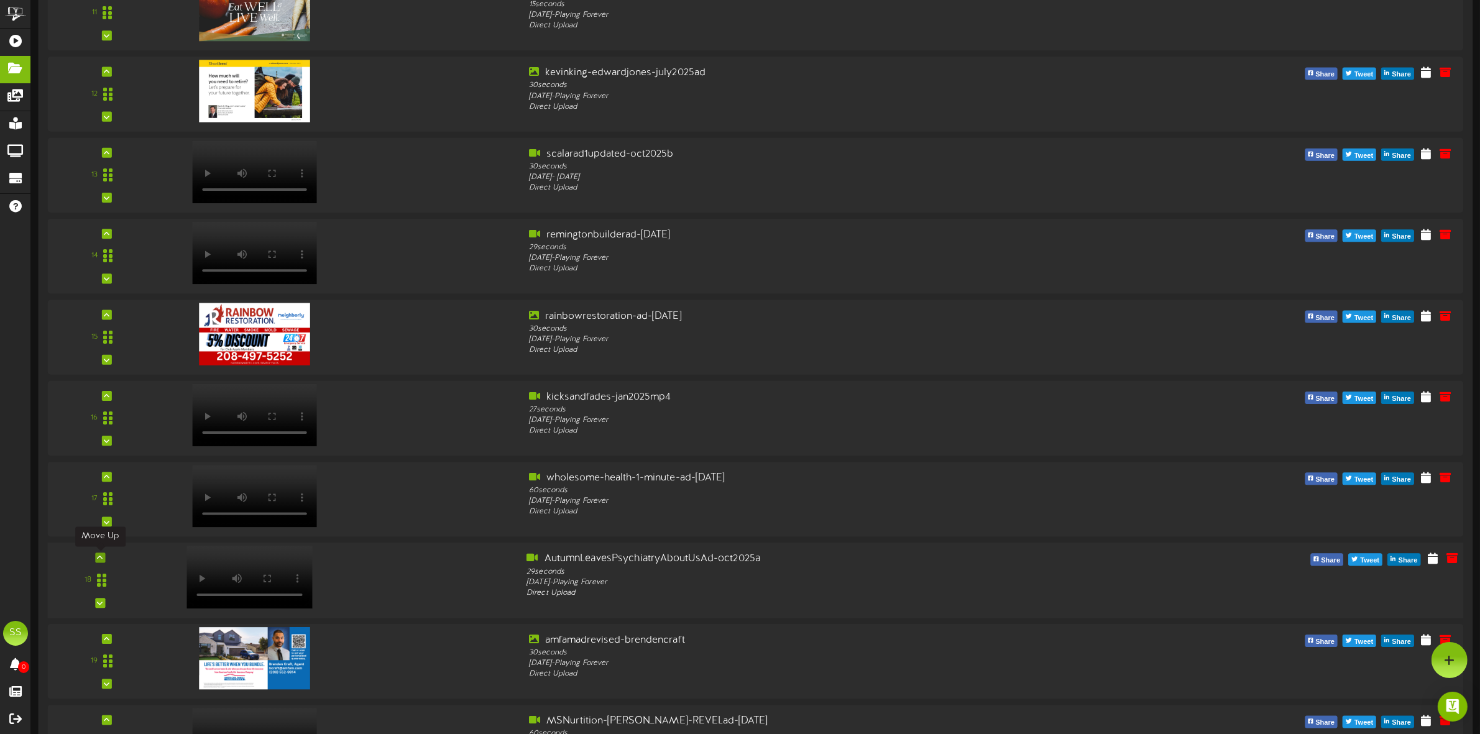
click at [98, 560] on icon at bounding box center [101, 558] width 6 height 6
click at [98, 476] on icon at bounding box center [101, 477] width 6 height 6
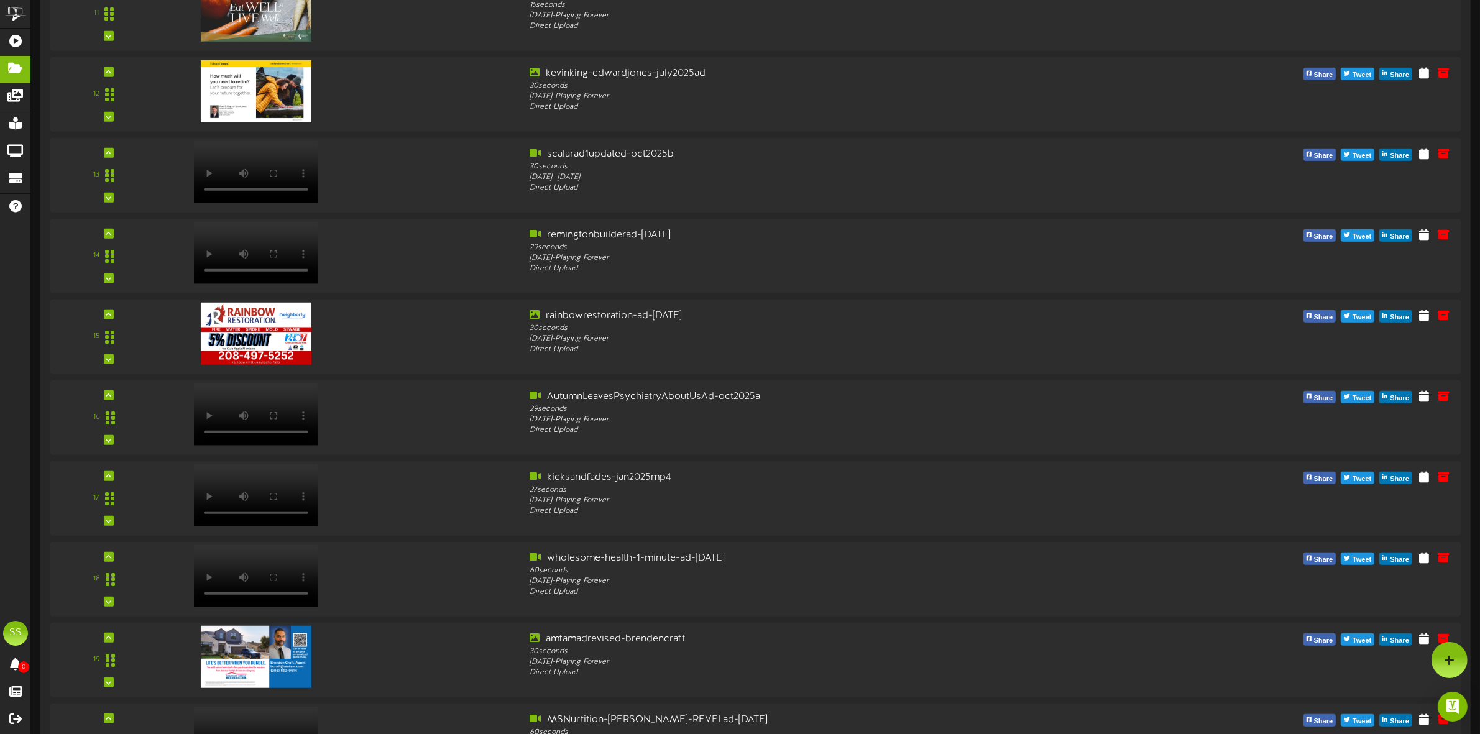
click at [106, 394] on icon at bounding box center [109, 395] width 6 height 6
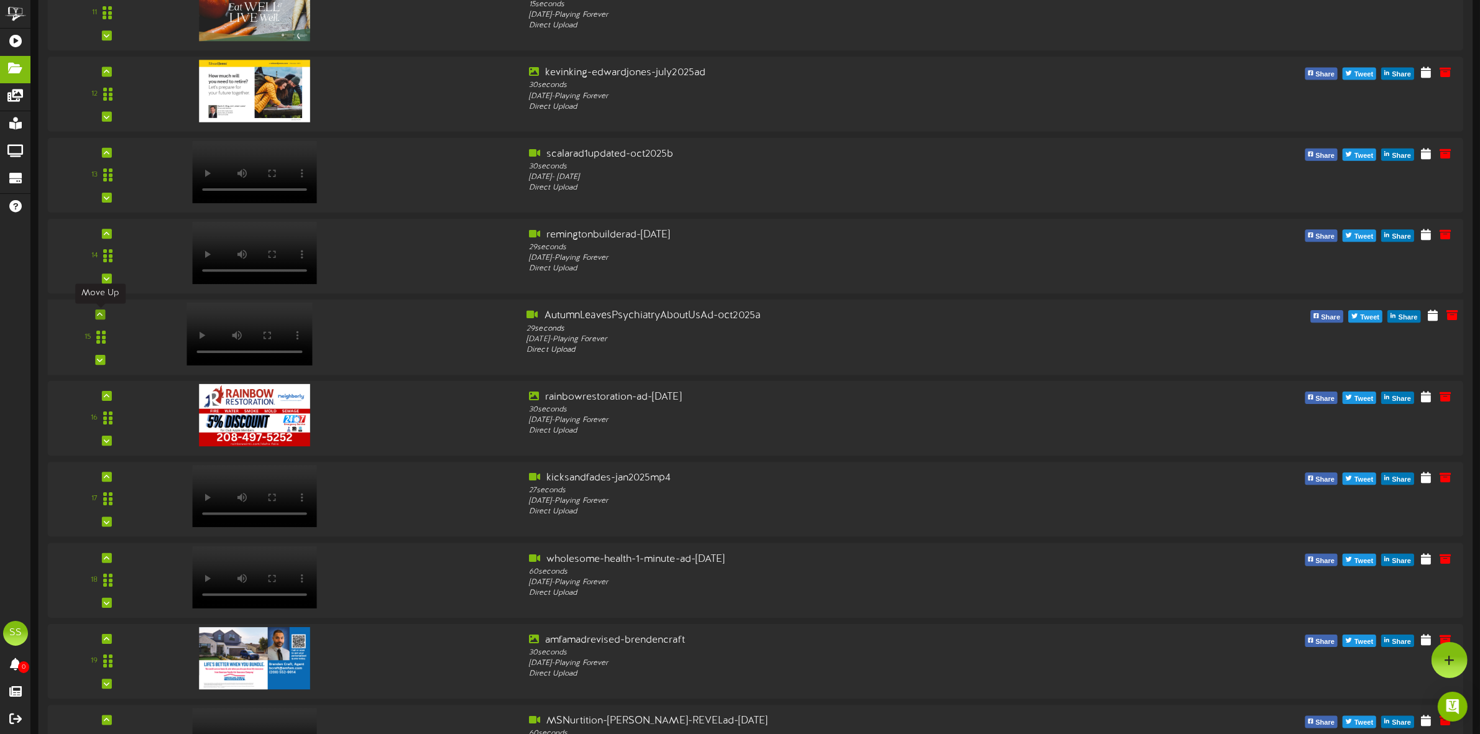
click at [100, 314] on icon at bounding box center [101, 315] width 6 height 6
click at [101, 232] on icon at bounding box center [101, 234] width 6 height 6
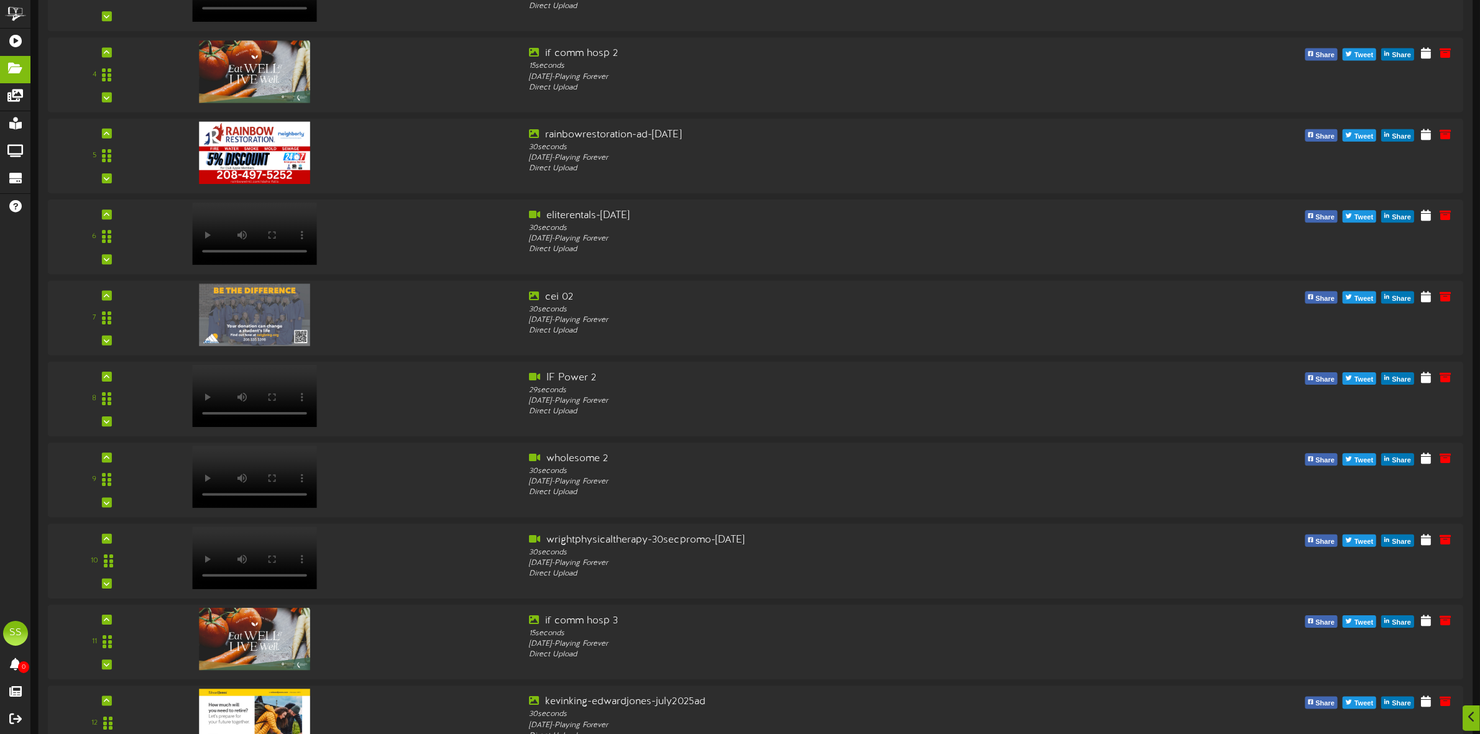
scroll to position [717, 0]
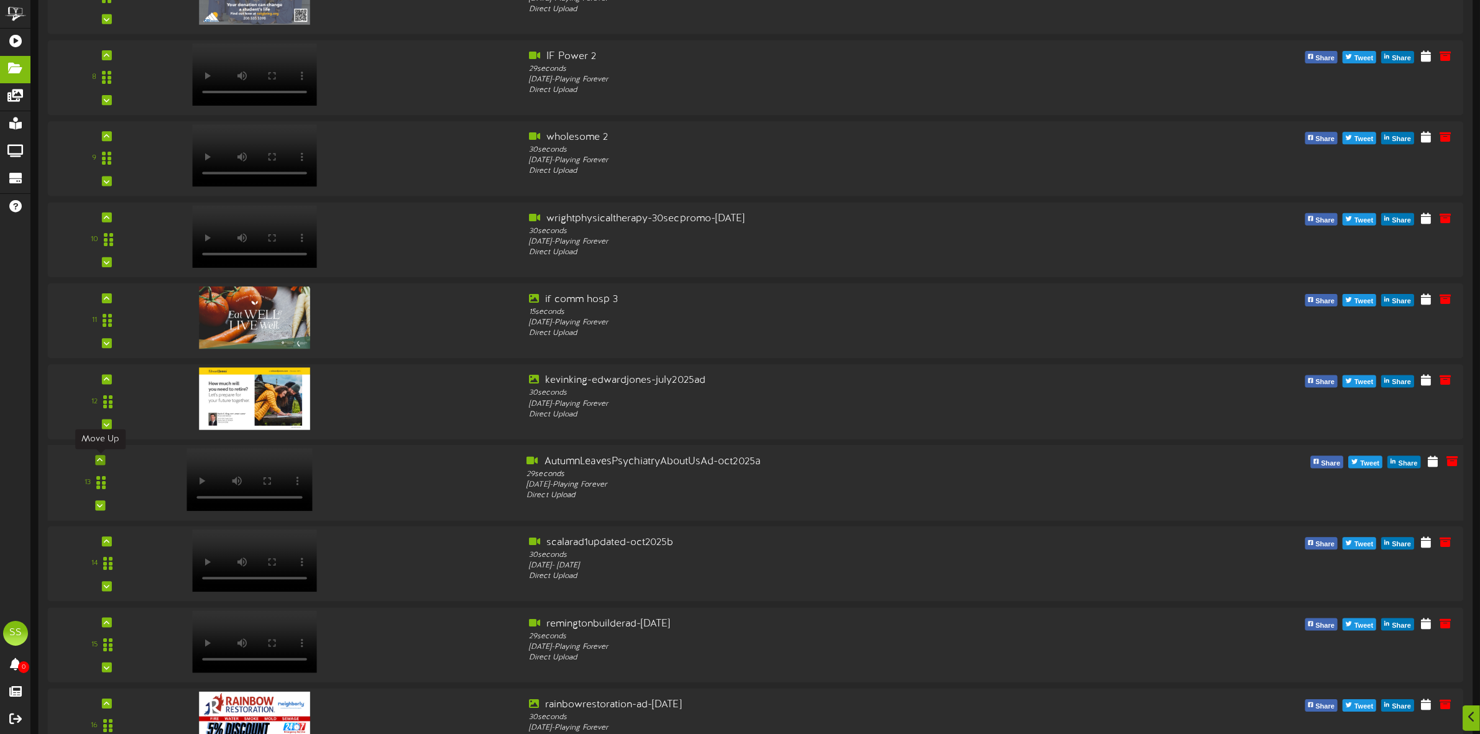
click at [103, 459] on icon at bounding box center [101, 461] width 6 height 6
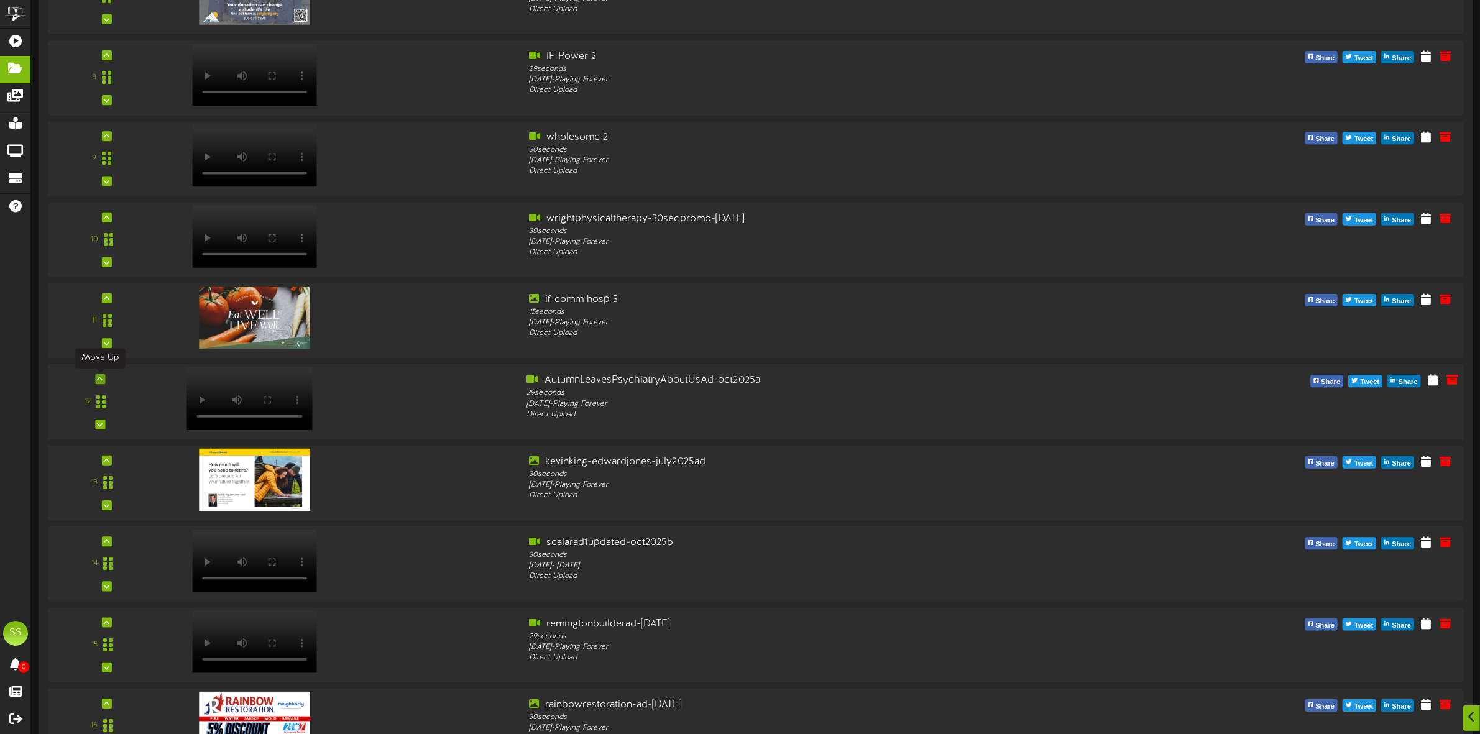
click at [100, 378] on icon at bounding box center [101, 379] width 6 height 6
